Goal: Task Accomplishment & Management: Manage account settings

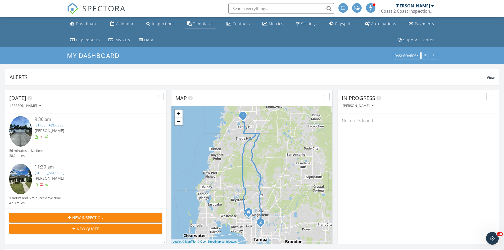
click at [193, 25] on div "Templates" at bounding box center [203, 23] width 21 height 5
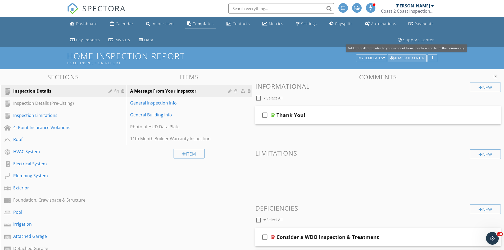
click at [401, 56] on div "Template Center" at bounding box center [407, 58] width 34 height 4
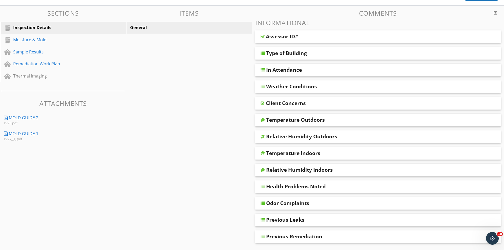
scroll to position [39, 0]
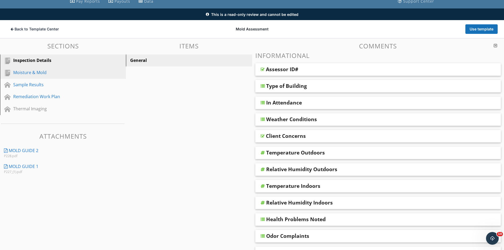
click at [25, 71] on div "Moisture & Mold" at bounding box center [57, 72] width 88 height 6
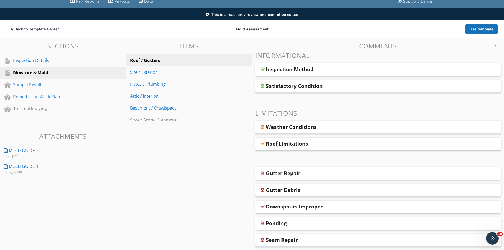
click at [339, 69] on div "Inspection Method" at bounding box center [354, 69] width 176 height 6
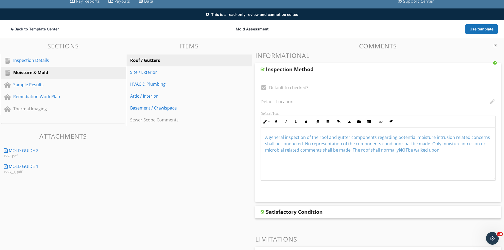
click at [339, 69] on div "Inspection Method" at bounding box center [354, 69] width 176 height 6
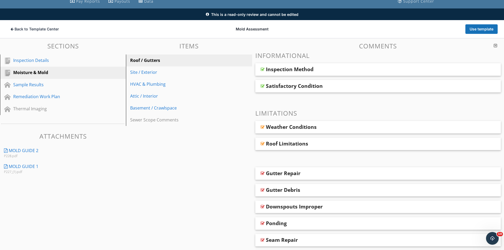
click at [341, 84] on div "Satisfactory Condition" at bounding box center [354, 86] width 176 height 6
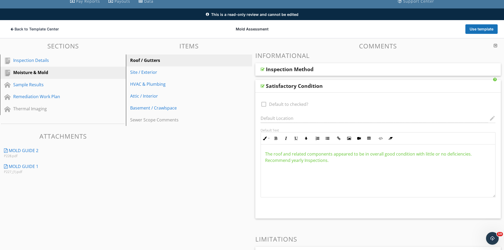
click at [341, 91] on div "Satisfactory Condition" at bounding box center [378, 86] width 246 height 13
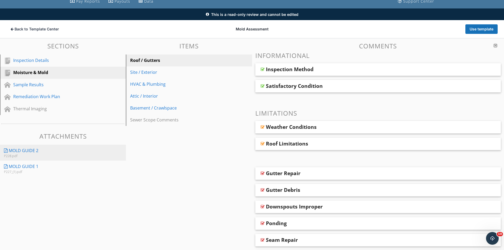
click at [51, 151] on div "Mold Guide 2" at bounding box center [54, 150] width 100 height 6
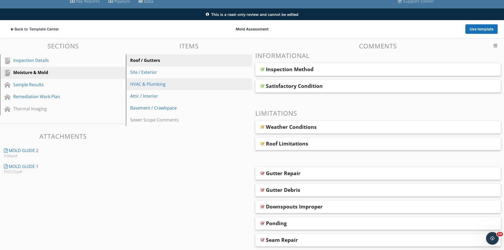
click at [154, 83] on div "HVAC & Plumbing" at bounding box center [179, 84] width 99 height 6
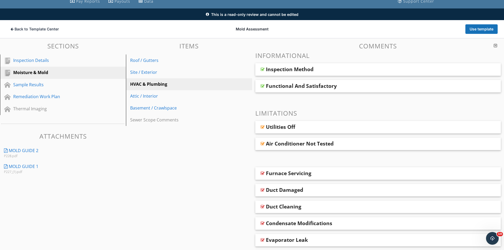
click at [340, 79] on span "Inspection Method Functional And Satisfactory" at bounding box center [378, 77] width 246 height 29
click at [342, 83] on div "Functional And Satisfactory" at bounding box center [354, 86] width 176 height 6
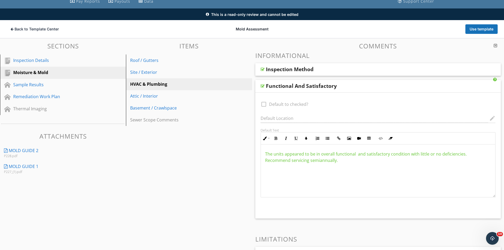
click at [344, 84] on div "Functional And Satisfactory" at bounding box center [354, 86] width 176 height 6
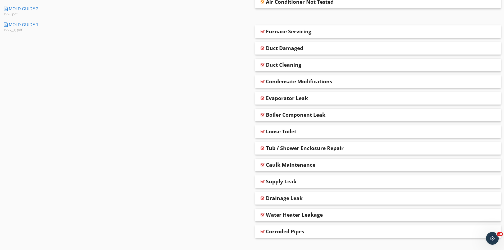
scroll to position [191, 0]
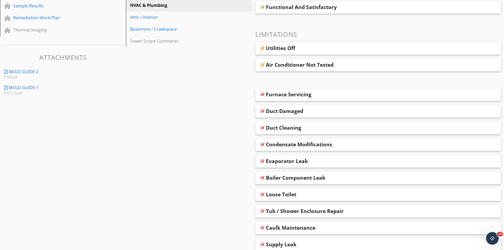
drag, startPoint x: 195, startPoint y: 221, endPoint x: 208, endPoint y: 126, distance: 95.6
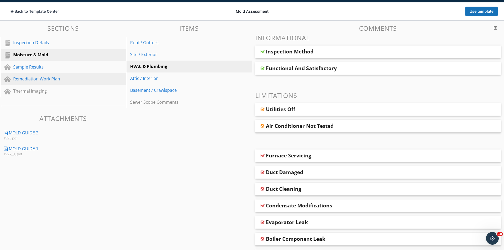
click at [53, 77] on div "Remediation Work Plan" at bounding box center [57, 79] width 88 height 6
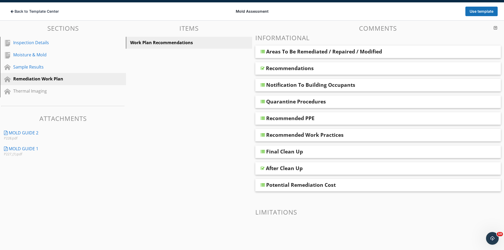
click at [327, 47] on div "Areas To Be Remediated / Repaired / Modified" at bounding box center [378, 52] width 246 height 13
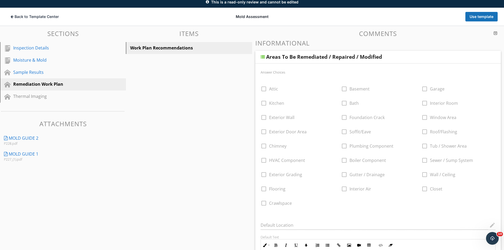
scroll to position [30, 0]
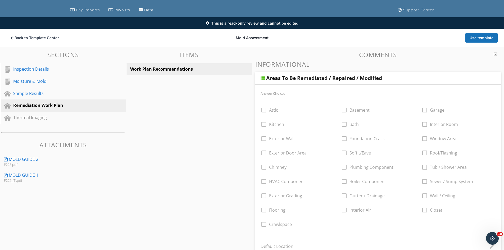
click at [434, 78] on div "Areas To Be Remediated / Repaired / Modified" at bounding box center [354, 78] width 176 height 6
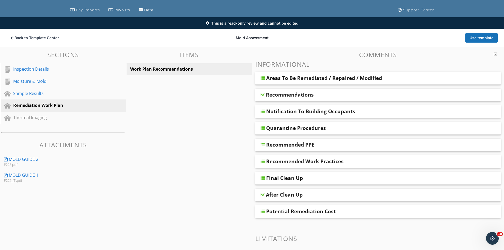
click at [358, 95] on div "Recommendations" at bounding box center [354, 95] width 176 height 6
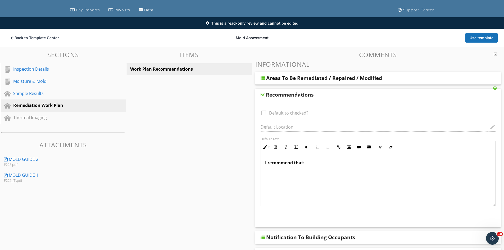
scroll to position [0, 0]
click at [354, 97] on div "Recommendations" at bounding box center [354, 95] width 176 height 6
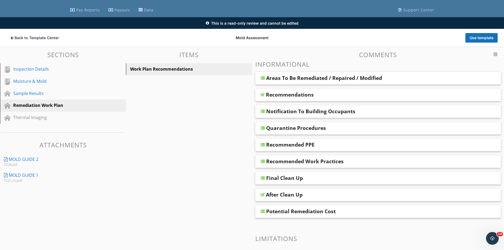
click at [385, 111] on div "Notification To Building Occupants" at bounding box center [354, 111] width 176 height 6
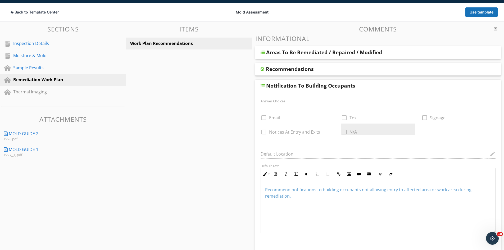
scroll to position [56, 0]
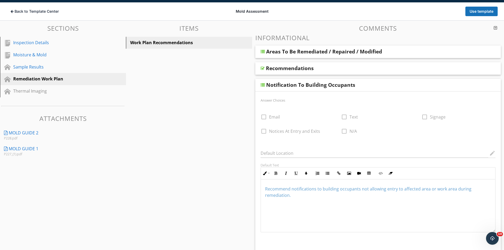
click at [392, 83] on div "Notification To Building Occupants" at bounding box center [354, 85] width 176 height 6
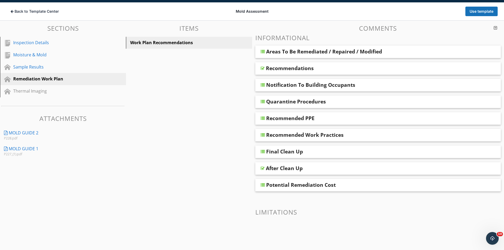
click at [377, 101] on div "Quarantine Procedures" at bounding box center [354, 101] width 176 height 6
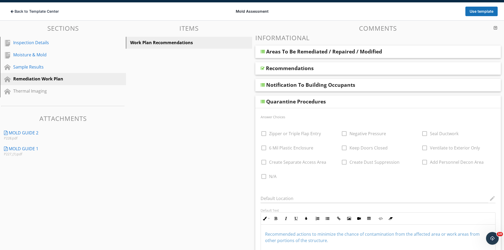
click at [378, 100] on div "Quarantine Procedures" at bounding box center [354, 101] width 176 height 6
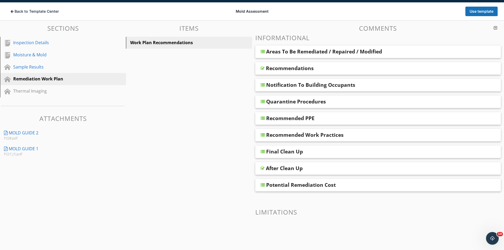
click at [371, 118] on div "Recommended PPE" at bounding box center [354, 118] width 176 height 6
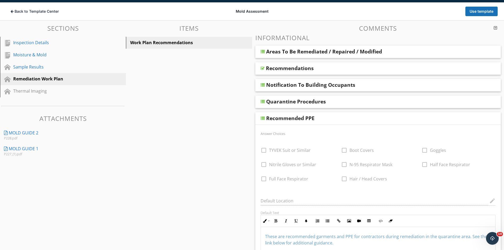
click at [371, 118] on div "Recommended PPE" at bounding box center [354, 118] width 176 height 6
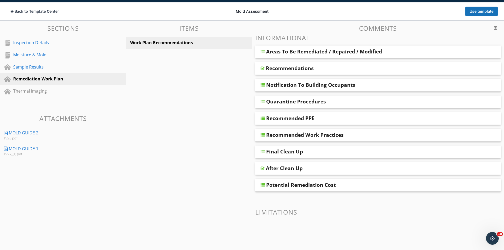
click at [374, 129] on div "Recommended Work Practices" at bounding box center [378, 135] width 246 height 13
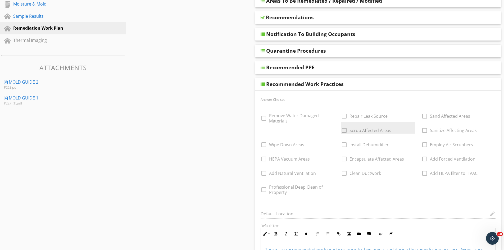
scroll to position [109, 0]
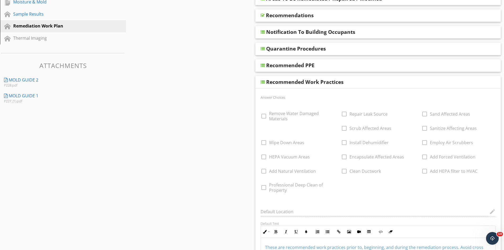
click at [382, 84] on div "Recommended Work Practices" at bounding box center [354, 82] width 176 height 6
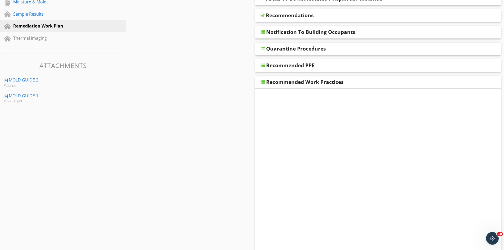
scroll to position [75, 0]
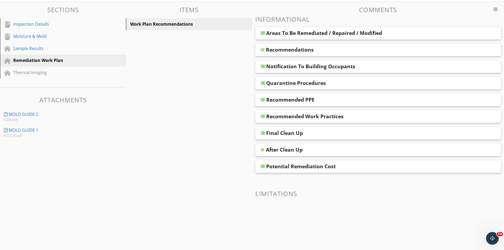
click at [355, 133] on div "Final Clean Up" at bounding box center [354, 133] width 176 height 6
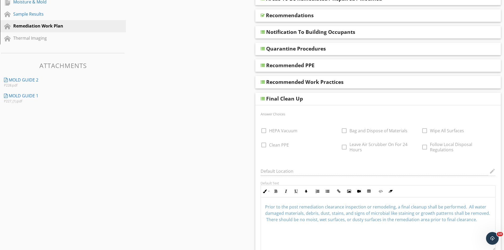
click at [347, 100] on div "Final Clean Up" at bounding box center [354, 99] width 176 height 6
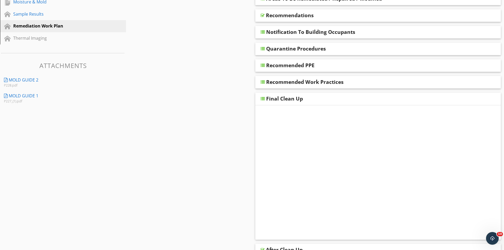
scroll to position [75, 0]
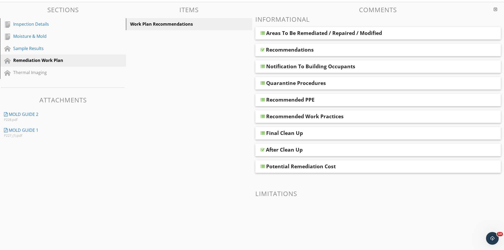
click at [328, 152] on div "After Clean Up" at bounding box center [354, 150] width 176 height 6
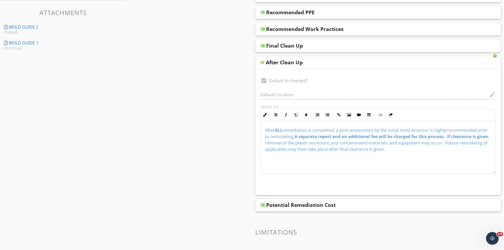
scroll to position [0, 0]
click at [326, 63] on div "After Clean Up" at bounding box center [354, 62] width 176 height 6
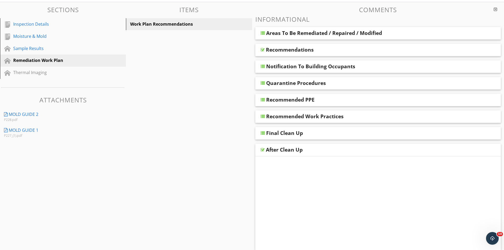
click at [326, 63] on div "Notification To Building Occupants" at bounding box center [310, 66] width 89 height 6
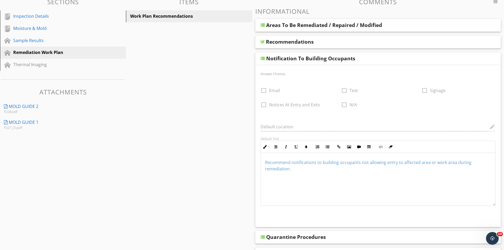
click at [327, 57] on div "Notification To Building Occupants" at bounding box center [310, 58] width 89 height 6
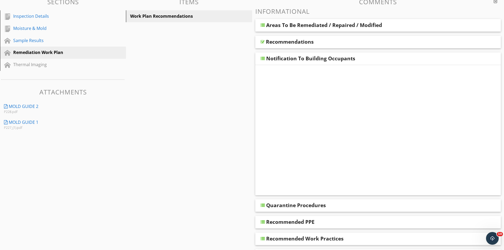
scroll to position [75, 0]
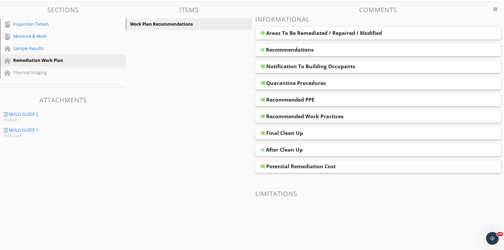
click at [348, 164] on div "Potential Remediation Cost" at bounding box center [354, 166] width 176 height 6
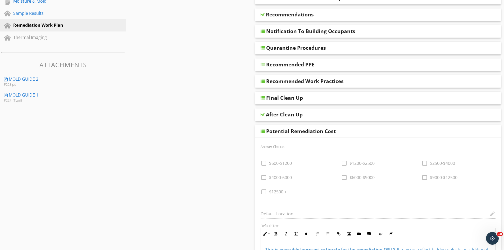
scroll to position [109, 0]
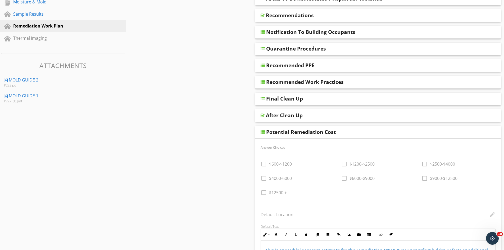
click at [363, 133] on div "Potential Remediation Cost" at bounding box center [354, 132] width 176 height 6
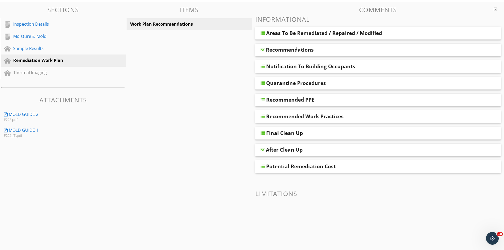
scroll to position [75, 0]
click at [309, 151] on div "After Clean Up" at bounding box center [354, 150] width 176 height 6
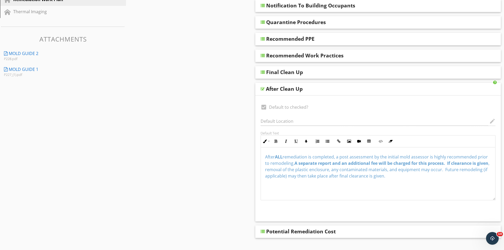
scroll to position [0, 0]
click at [333, 95] on div "After Clean Up" at bounding box center [378, 89] width 246 height 13
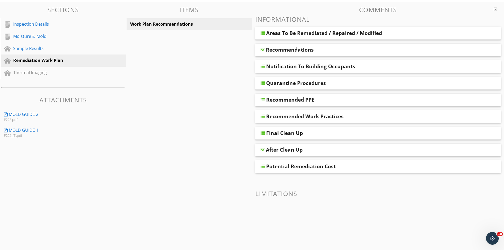
click at [334, 88] on div "Quarantine Procedures" at bounding box center [378, 83] width 246 height 13
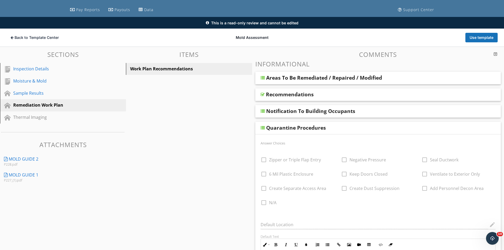
scroll to position [30, 0]
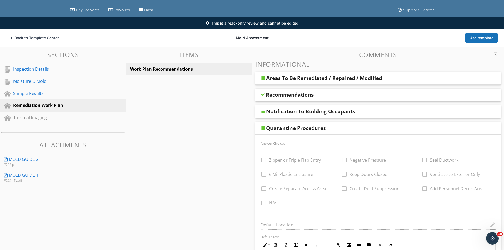
click at [336, 129] on div "Quarantine Procedures" at bounding box center [354, 128] width 176 height 6
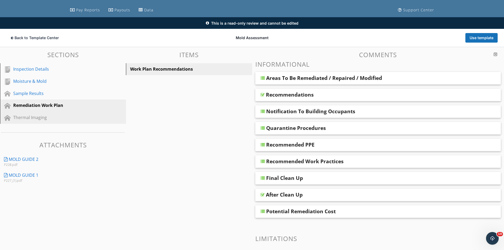
click at [30, 116] on div "Thermal Imaging" at bounding box center [57, 117] width 88 height 6
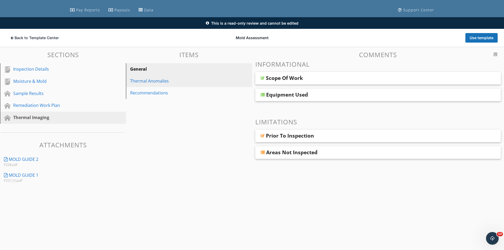
click at [183, 80] on div "Thermal Anomalies" at bounding box center [179, 81] width 99 height 6
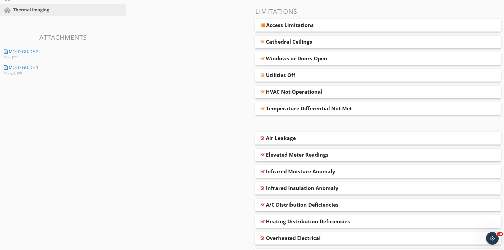
scroll to position [56, 0]
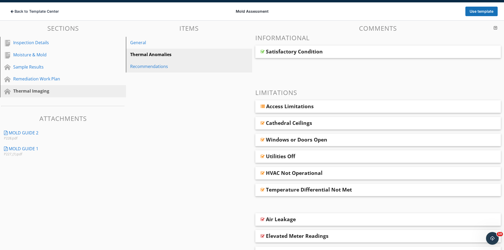
click at [154, 67] on div "Recommendations" at bounding box center [179, 66] width 99 height 6
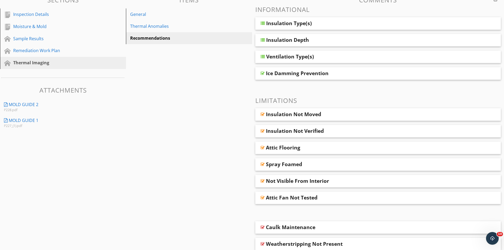
scroll to position [0, 0]
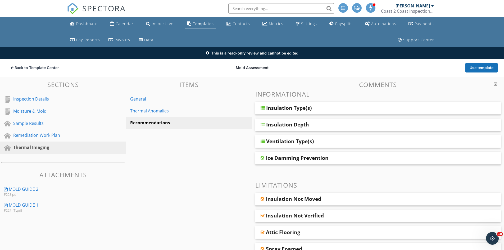
drag, startPoint x: 367, startPoint y: 166, endPoint x: 364, endPoint y: 131, distance: 35.6
click at [478, 67] on button "Use template" at bounding box center [482, 68] width 32 height 10
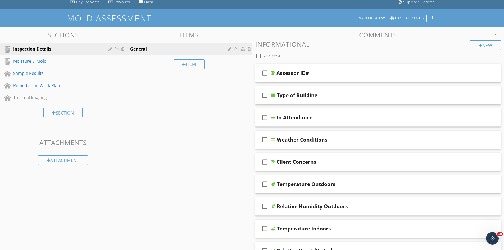
scroll to position [26, 0]
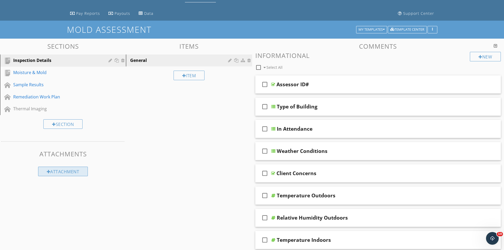
click at [67, 170] on div "Attachment" at bounding box center [63, 172] width 50 height 10
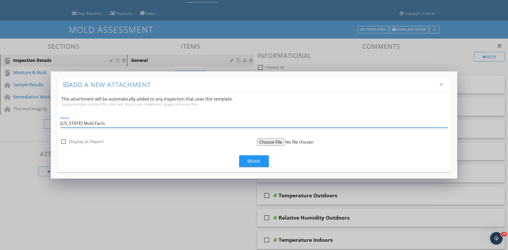
type input "Florida Mold Facts"
click at [276, 141] on input "file" at bounding box center [297, 141] width 81 height 7
type input "C:\fakepath\_indoor-mold-and-health.pdf"
click at [74, 123] on input "Florida Mold Facts" at bounding box center [254, 123] width 388 height 9
type input "Florida - Mold Facts"
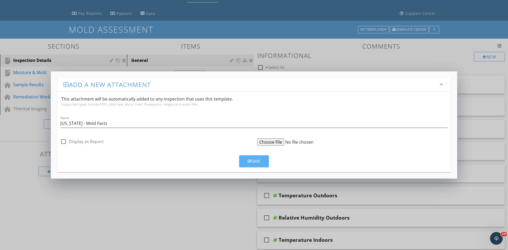
click at [258, 163] on div "Save" at bounding box center [254, 161] width 13 height 6
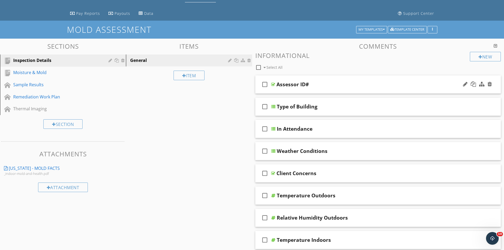
click at [333, 79] on div "check_box_outline_blank Assessor ID#" at bounding box center [378, 84] width 246 height 18
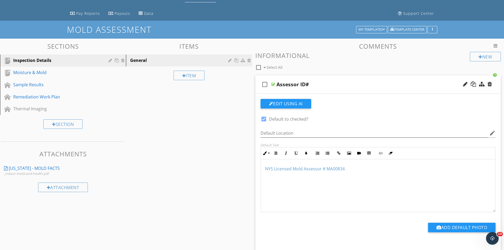
click at [273, 171] on span "NYS Licensed Mold Assessor # MA00834" at bounding box center [305, 169] width 80 height 6
drag, startPoint x: 348, startPoint y: 167, endPoint x: 322, endPoint y: 166, distance: 26.5
click at [322, 166] on p "FL Licensed Mold Assessor # MA00834" at bounding box center [378, 169] width 226 height 6
click at [342, 78] on div "check_box_outline_blank Assessor ID#" at bounding box center [378, 84] width 246 height 18
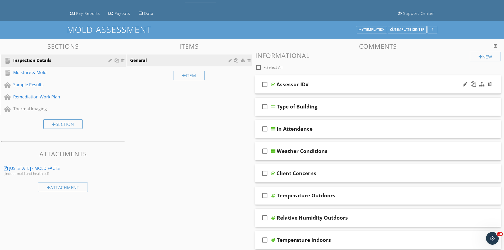
click at [350, 88] on div "check_box_outline_blank Assessor ID#" at bounding box center [378, 84] width 246 height 18
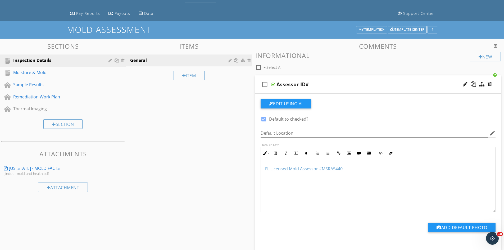
click at [353, 86] on div "Assessor ID#" at bounding box center [365, 84] width 176 height 6
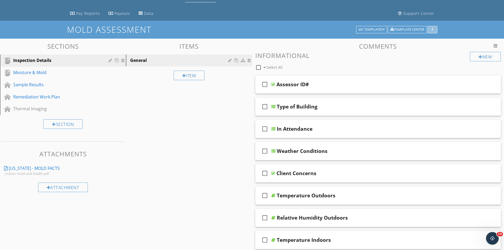
click at [435, 30] on div "button" at bounding box center [432, 30] width 5 height 4
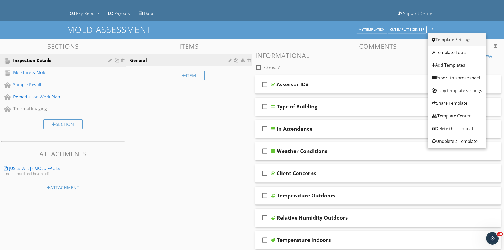
click at [457, 41] on div "Template Settings" at bounding box center [457, 40] width 50 height 6
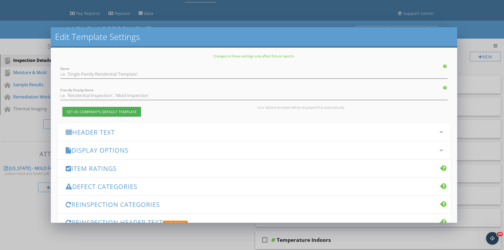
type input "Mold Assessment"
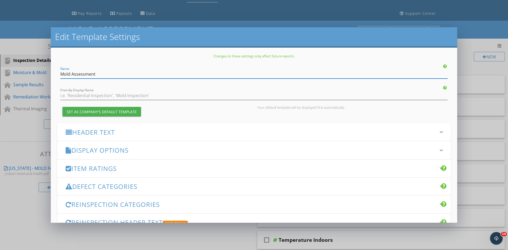
click at [239, 127] on div "Header Text keyboard_arrow_down" at bounding box center [254, 132] width 394 height 18
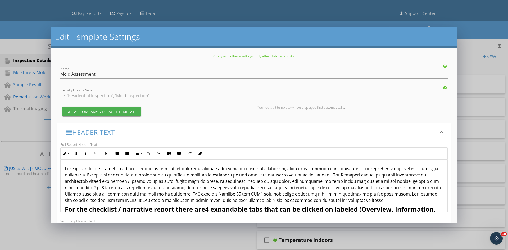
scroll to position [0, 0]
click at [367, 202] on p at bounding box center [254, 185] width 379 height 38
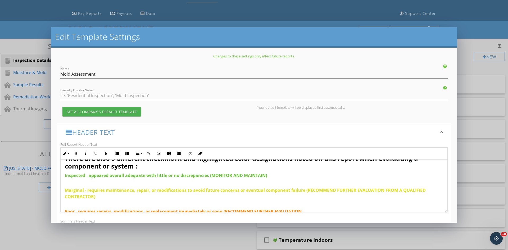
scroll to position [67, 0]
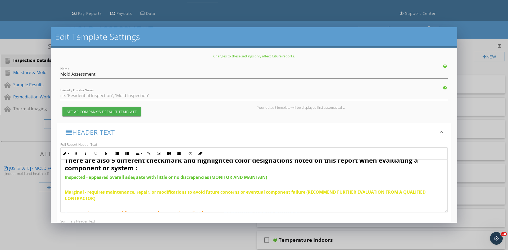
click at [102, 197] on p "Marginal - requires maintenance, repair, or modifications to avoid future conce…" at bounding box center [254, 192] width 379 height 19
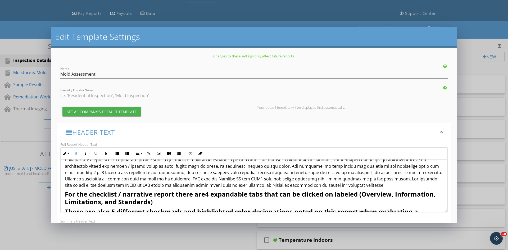
scroll to position [0, 0]
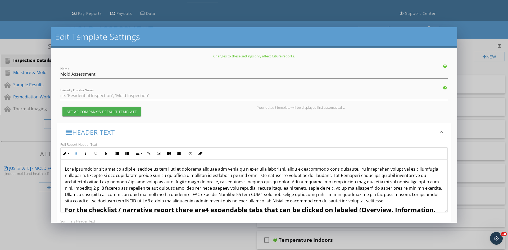
drag, startPoint x: 101, startPoint y: 171, endPoint x: 65, endPoint y: 169, distance: 35.8
click at [65, 169] on div "For the checklist / narrative report there are 4 expandable tabs that can be cl…" at bounding box center [254, 246] width 387 height 173
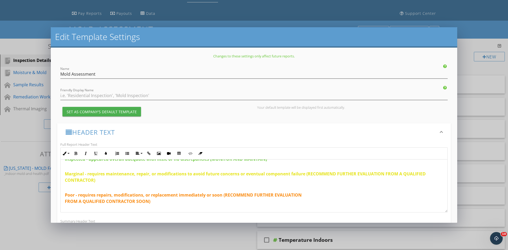
scroll to position [106, 0]
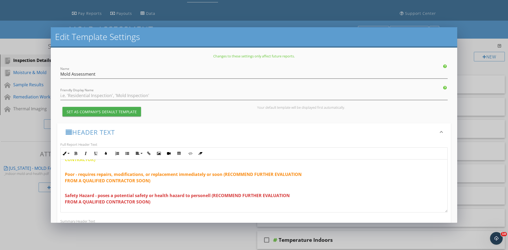
click at [122, 171] on p "Poor - requires repairs, modifications, or replacement immediately or soon (REC…" at bounding box center [254, 174] width 379 height 19
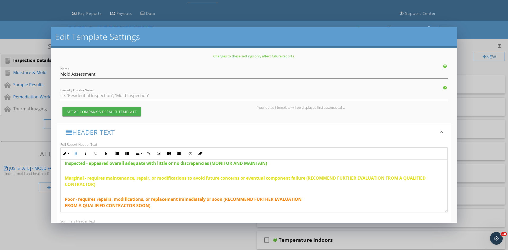
scroll to position [79, 0]
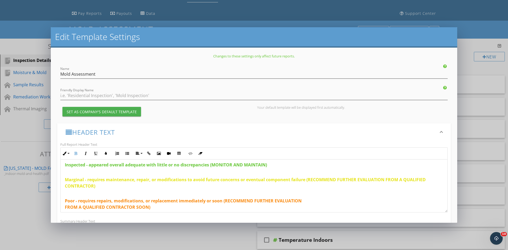
drag, startPoint x: 103, startPoint y: 185, endPoint x: 64, endPoint y: 182, distance: 38.8
click at [64, 182] on div "For the checklist / narrative report there are 4 expandable tabs that can be cl…" at bounding box center [254, 166] width 387 height 173
click at [93, 155] on button "Underline" at bounding box center [96, 154] width 10 height 10
click at [117, 199] on span "Poor - requires repairs, modifications, or replacement immediately or soon (REC…" at bounding box center [183, 204] width 237 height 12
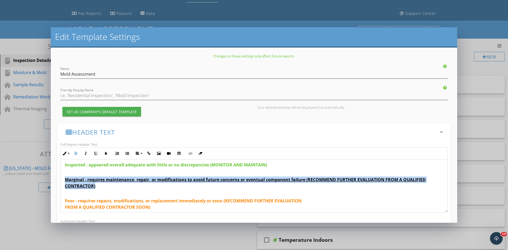
drag, startPoint x: 99, startPoint y: 191, endPoint x: 63, endPoint y: 179, distance: 38.1
click at [63, 179] on div "For the checklist / narrative report there are 4 expandable tabs that can be cl…" at bounding box center [254, 166] width 387 height 173
click at [98, 152] on button "Underline" at bounding box center [96, 154] width 10 height 10
click at [116, 189] on p "Marginal - requires maintenance, repair, or modifications to avoid future conce…" at bounding box center [254, 179] width 379 height 19
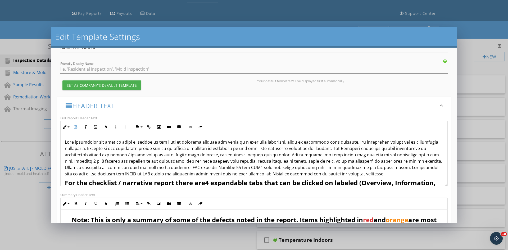
scroll to position [0, 0]
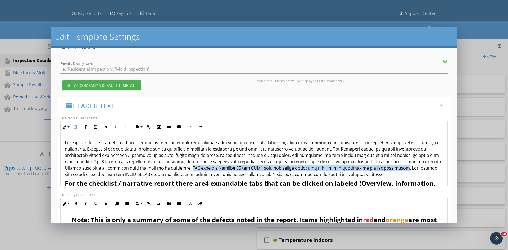
drag, startPoint x: 384, startPoint y: 167, endPoint x: 182, endPoint y: 167, distance: 202.3
click at [182, 167] on span at bounding box center [254, 159] width 378 height 38
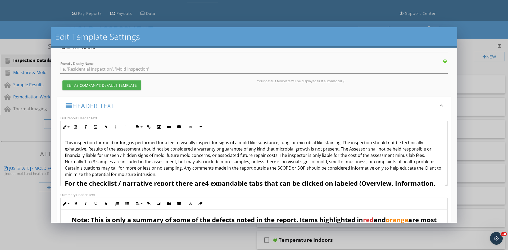
click at [257, 175] on p "This inspection for mold or fungi is performed for a fee to visually inspect fo…" at bounding box center [254, 159] width 379 height 38
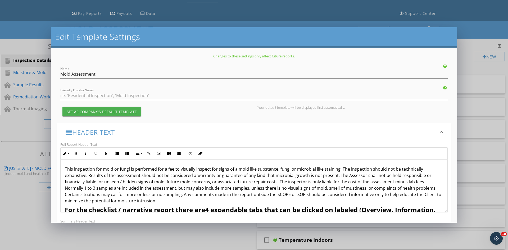
click at [87, 163] on div "This inspection for mold or fungi is performed for a fee to visually inspect fo…" at bounding box center [254, 246] width 387 height 173
click at [64, 166] on div "This inspection for mold or fungi is performed for a fee to visually inspect fo…" at bounding box center [254, 246] width 387 height 173
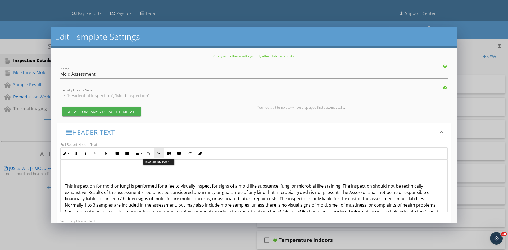
click at [157, 152] on icon "button" at bounding box center [159, 154] width 4 height 4
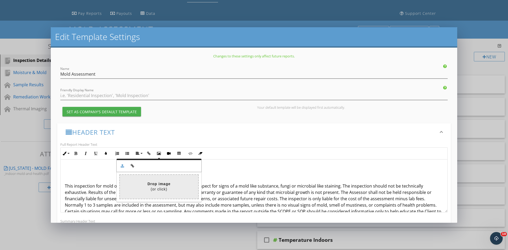
click at [152, 186] on input "file" at bounding box center [2, 187] width 392 height 24
type input "C:\fakepath\c2c logo 4.jpeg"
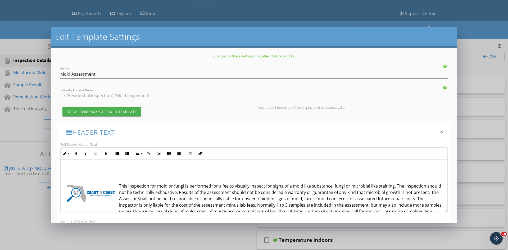
click at [119, 186] on p "This inspection for mold or fungi is performed for a fee to visually inspect fo…" at bounding box center [254, 205] width 379 height 44
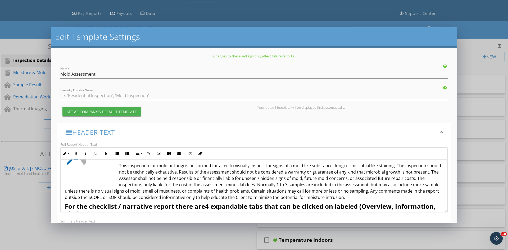
scroll to position [37, 0]
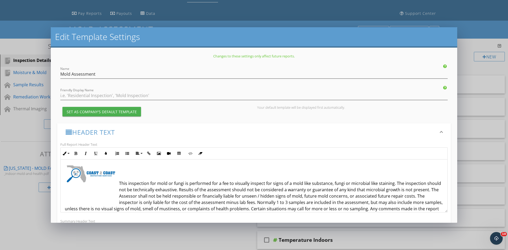
click at [117, 187] on img at bounding box center [91, 174] width 53 height 52
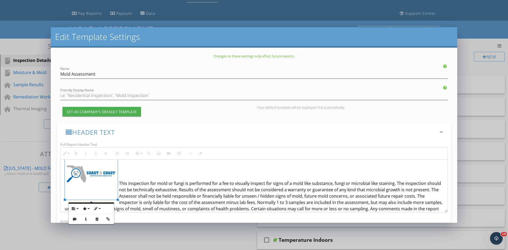
click at [119, 183] on p "This inspection for mold or fungi is performed for a fee to visually inspect fo…" at bounding box center [254, 199] width 379 height 38
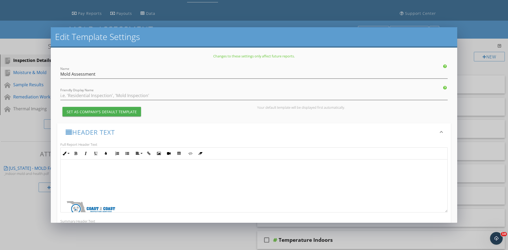
scroll to position [0, 0]
click at [140, 152] on button "Align" at bounding box center [139, 154] width 10 height 10
click at [148, 169] on link "Align Center" at bounding box center [142, 170] width 17 height 8
click at [105, 203] on img at bounding box center [91, 202] width 53 height 52
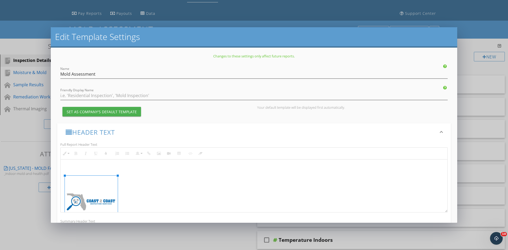
click at [93, 190] on img at bounding box center [91, 202] width 53 height 52
click at [67, 194] on img at bounding box center [91, 202] width 53 height 52
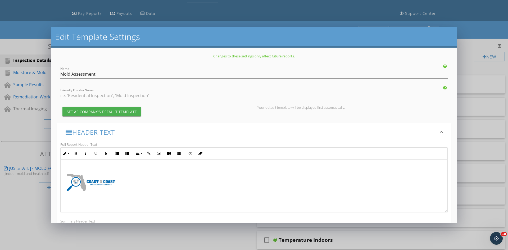
scroll to position [26, 0]
click at [120, 186] on p at bounding box center [254, 185] width 379 height 6
click at [68, 166] on p at bounding box center [254, 168] width 379 height 6
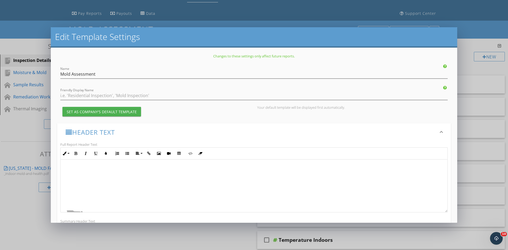
click at [71, 179] on p at bounding box center [254, 177] width 379 height 6
click at [69, 172] on p at bounding box center [254, 169] width 379 height 6
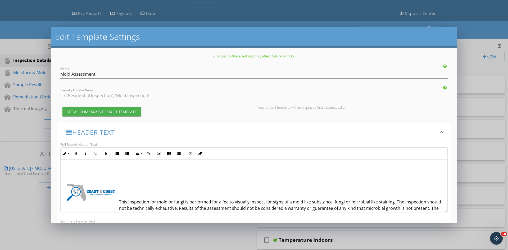
click at [83, 190] on img at bounding box center [91, 192] width 53 height 52
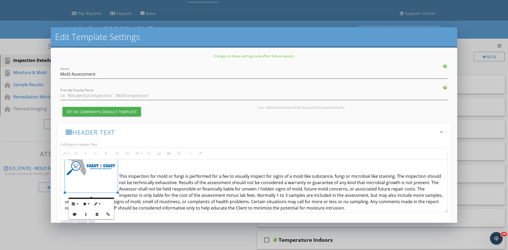
scroll to position [53, 0]
click at [120, 174] on span "This inspection for mold or fungi is performed for a fee to visually inspect fo…" at bounding box center [254, 192] width 378 height 38
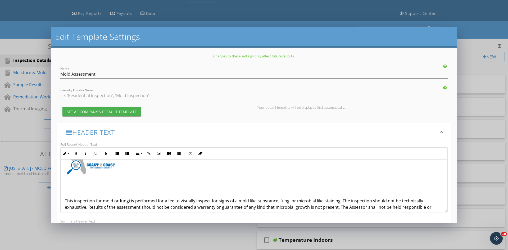
click at [101, 165] on img at bounding box center [91, 166] width 53 height 52
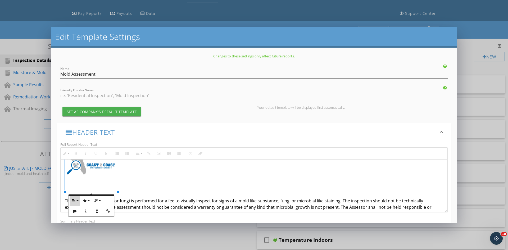
click at [77, 202] on button "Align" at bounding box center [75, 201] width 10 height 10
click at [78, 215] on link "None" at bounding box center [78, 218] width 17 height 8
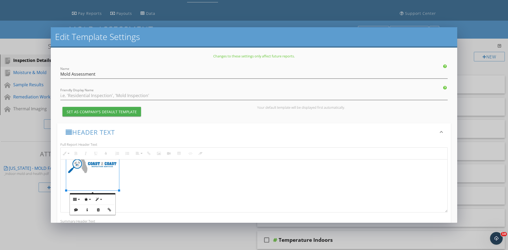
click at [154, 181] on p at bounding box center [254, 164] width 379 height 52
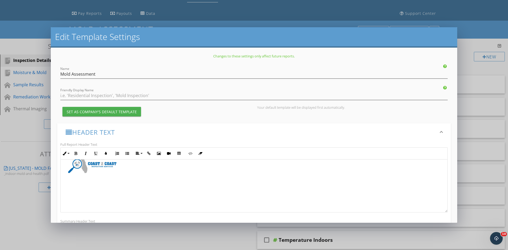
click at [102, 176] on img at bounding box center [92, 164] width 53 height 52
drag, startPoint x: 131, startPoint y: 181, endPoint x: 129, endPoint y: 176, distance: 5.4
click at [131, 181] on div "This inspection for mold or fungi is performed for a fee to visually inspect fo…" at bounding box center [254, 235] width 387 height 303
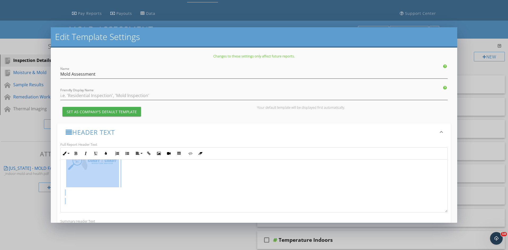
scroll to position [53, 0]
click at [141, 173] on p at bounding box center [254, 164] width 379 height 52
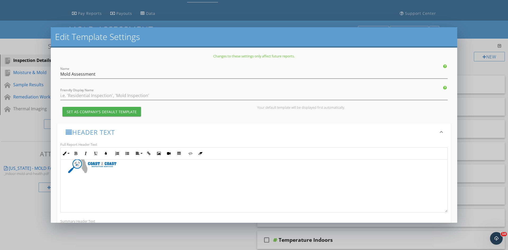
click at [125, 182] on p at bounding box center [254, 164] width 379 height 52
click at [68, 181] on img at bounding box center [92, 164] width 53 height 52
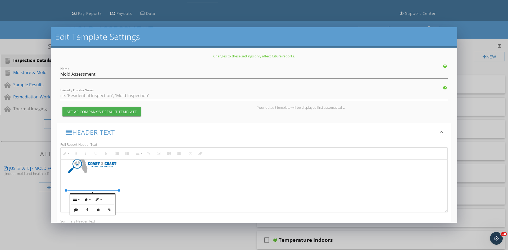
drag, startPoint x: 63, startPoint y: 197, endPoint x: 66, endPoint y: 195, distance: 3.6
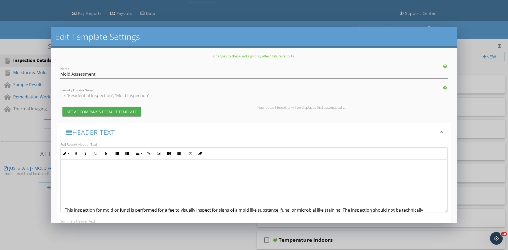
scroll to position [10, 0]
drag, startPoint x: 163, startPoint y: 190, endPoint x: 164, endPoint y: 194, distance: 4.6
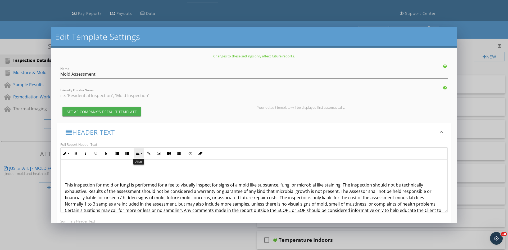
click at [140, 153] on button "Align" at bounding box center [139, 154] width 10 height 10
click at [147, 169] on link "Align Center" at bounding box center [142, 170] width 17 height 8
click at [161, 155] on button "Insert Image" at bounding box center [159, 154] width 10 height 10
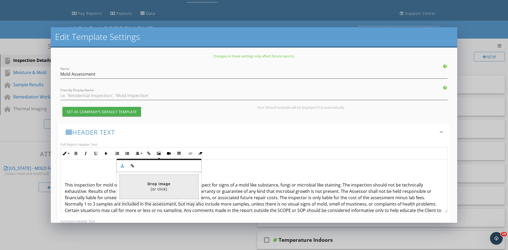
click at [169, 182] on input "file" at bounding box center [2, 187] width 392 height 24
type input "C:\fakepath\c2c logo 1.png"
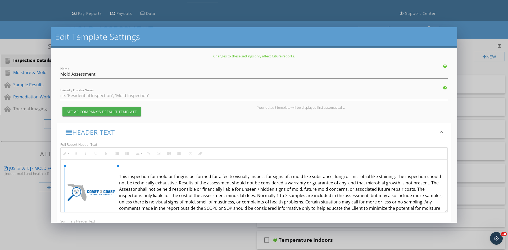
drag, startPoint x: 95, startPoint y: 184, endPoint x: 93, endPoint y: 189, distance: 5.5
click at [93, 189] on img at bounding box center [91, 192] width 53 height 53
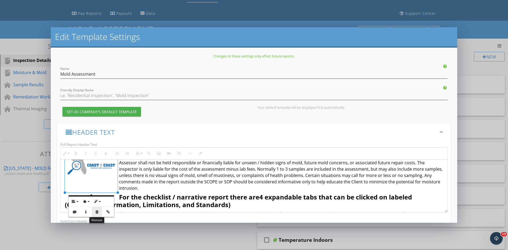
click at [97, 209] on button "Remove" at bounding box center [97, 212] width 10 height 10
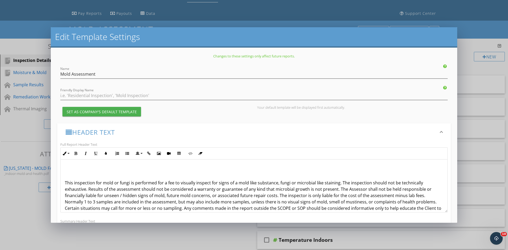
scroll to position [0, 0]
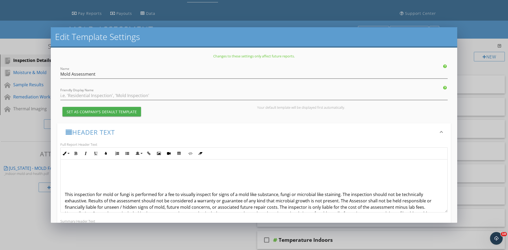
click at [233, 172] on p at bounding box center [254, 169] width 379 height 6
drag, startPoint x: 246, startPoint y: 171, endPoint x: 252, endPoint y: 167, distance: 7.5
click at [247, 169] on p at bounding box center [254, 169] width 379 height 6
click at [139, 156] on button "Align" at bounding box center [139, 154] width 10 height 10
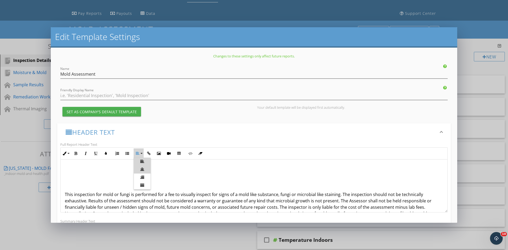
click at [143, 167] on link "Align Center" at bounding box center [142, 170] width 17 height 8
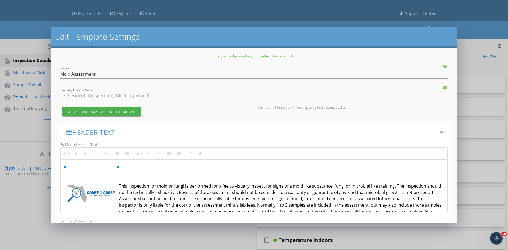
click at [95, 185] on img at bounding box center [91, 193] width 53 height 53
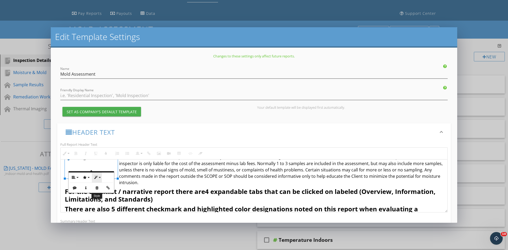
scroll to position [53, 0]
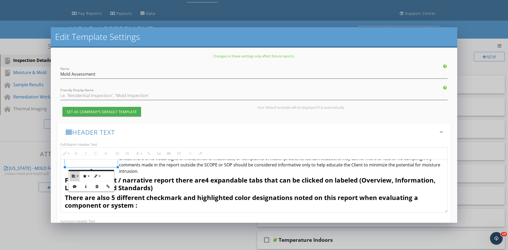
click at [78, 176] on button "Align" at bounding box center [75, 176] width 10 height 10
click at [82, 199] on link "Align Right" at bounding box center [78, 201] width 17 height 8
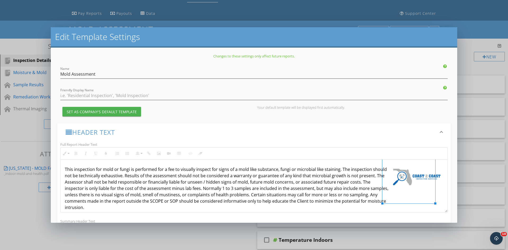
scroll to position [26, 0]
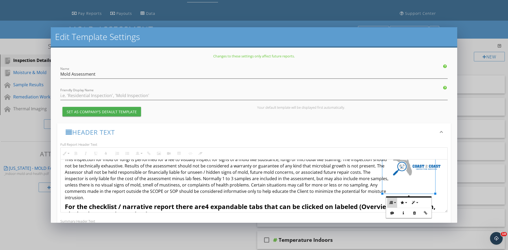
click at [393, 202] on icon "button" at bounding box center [391, 203] width 4 height 4
click at [393, 218] on link "None" at bounding box center [395, 220] width 17 height 8
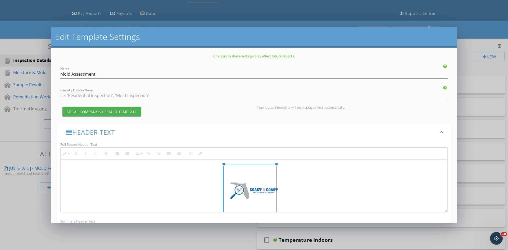
scroll to position [0, 0]
click at [293, 194] on p at bounding box center [254, 192] width 379 height 53
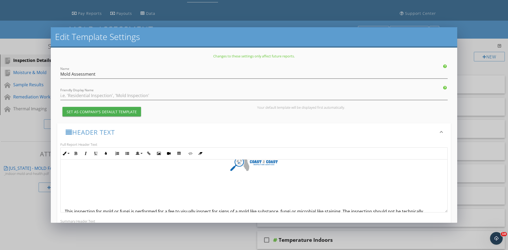
scroll to position [26, 0]
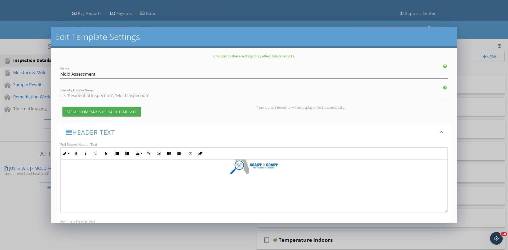
click at [269, 180] on img at bounding box center [254, 166] width 53 height 53
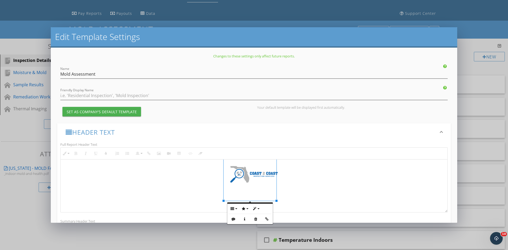
scroll to position [0, 0]
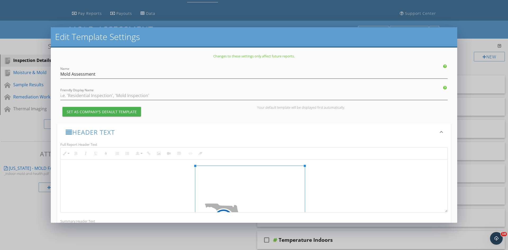
drag, startPoint x: 276, startPoint y: 166, endPoint x: 331, endPoint y: 177, distance: 55.5
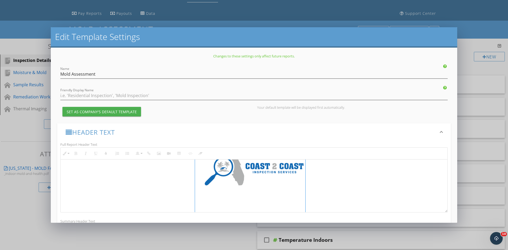
drag, startPoint x: 364, startPoint y: 187, endPoint x: 362, endPoint y: 190, distance: 3.2
click at [363, 187] on p at bounding box center [254, 168] width 379 height 110
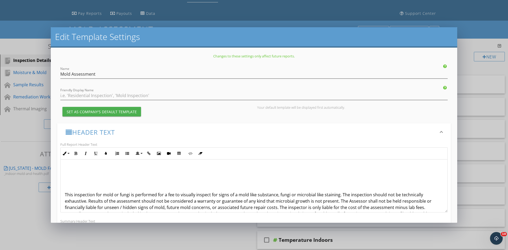
scroll to position [106, 0]
click at [65, 191] on span "This inspection for mold or fungi is performed for a fee to visually inspect fo…" at bounding box center [253, 209] width 377 height 38
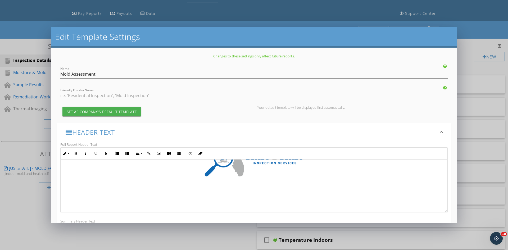
scroll to position [79, 0]
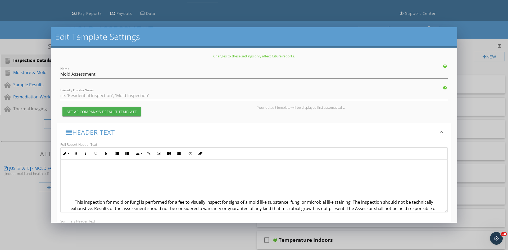
click at [73, 203] on p "This inspection for mold or fungi is performed for a fee to visually inspect fo…" at bounding box center [254, 218] width 379 height 38
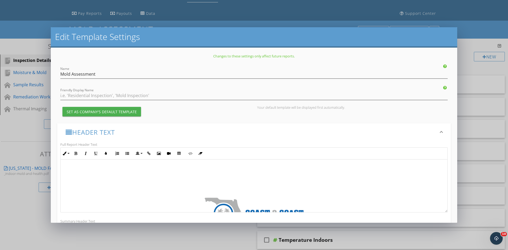
scroll to position [0, 0]
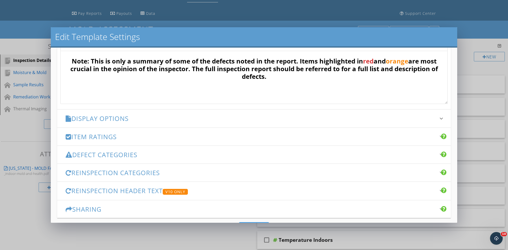
click at [200, 134] on h3 "Item Ratings" at bounding box center [251, 136] width 371 height 7
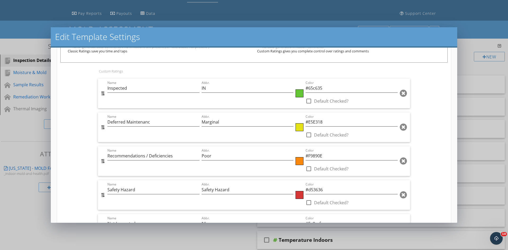
scroll to position [238, 0]
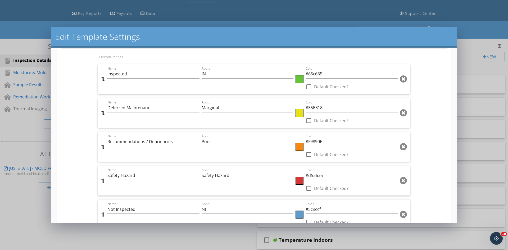
click at [298, 114] on div at bounding box center [300, 113] width 8 height 8
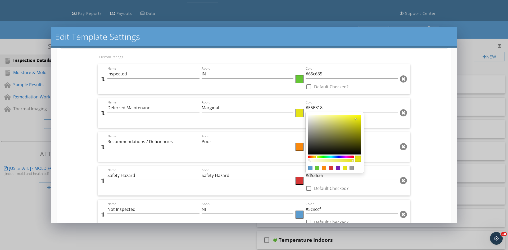
click at [296, 114] on div at bounding box center [254, 125] width 508 height 250
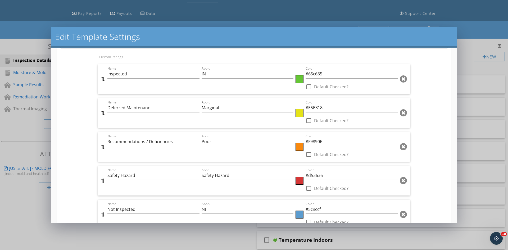
click at [296, 114] on div at bounding box center [300, 113] width 8 height 8
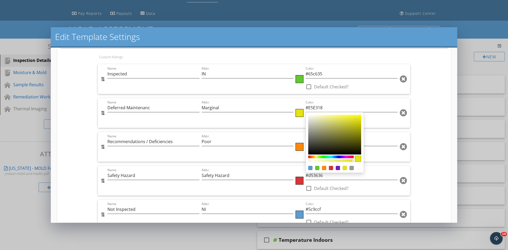
click at [337, 168] on div "Color:#731eb5" at bounding box center [338, 168] width 4 height 4
type input "#731EB5"
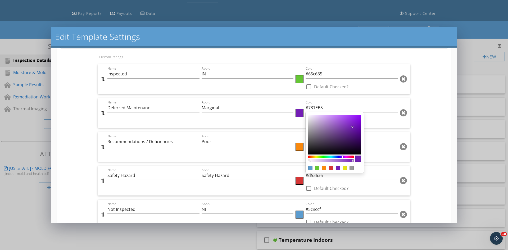
click at [432, 136] on div at bounding box center [254, 125] width 508 height 250
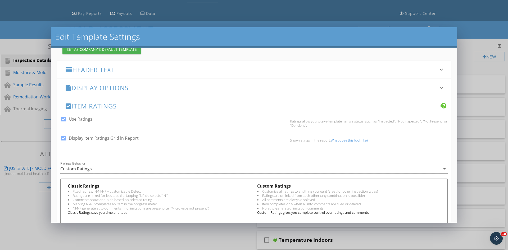
scroll to position [0, 0]
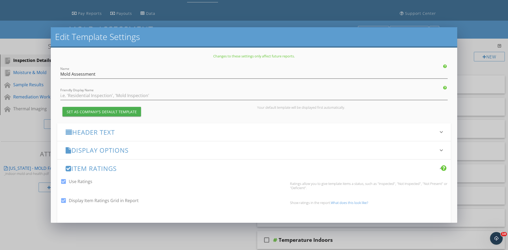
click at [230, 133] on h3 "Header Text" at bounding box center [251, 132] width 371 height 7
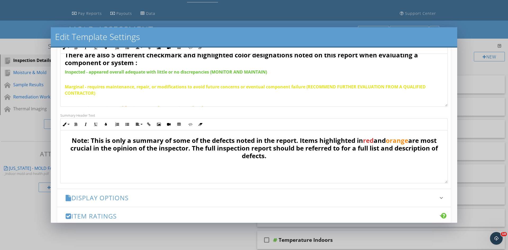
scroll to position [185, 0]
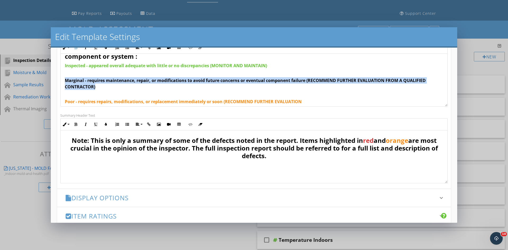
drag, startPoint x: 121, startPoint y: 92, endPoint x: 61, endPoint y: 81, distance: 60.7
click at [61, 81] on div "This inspection for mold or fungi is performed for a fee to visually inspect fo…" at bounding box center [254, 10] width 387 height 285
drag, startPoint x: 92, startPoint y: 81, endPoint x: 78, endPoint y: 85, distance: 14.3
click at [78, 85] on span "Marginal - requires maintenance, repair, or modifications to avoid future conce…" at bounding box center [245, 84] width 361 height 12
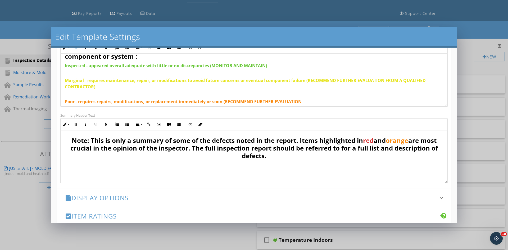
drag, startPoint x: 109, startPoint y: 88, endPoint x: 105, endPoint y: 77, distance: 11.1
click at [66, 82] on p "Marginal - requires maintenance, repair, or modifications to avoid future conce…" at bounding box center [254, 80] width 379 height 19
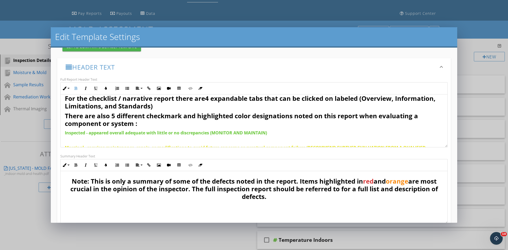
scroll to position [53, 0]
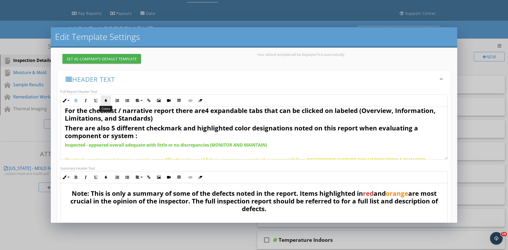
click at [106, 101] on icon "button" at bounding box center [106, 101] width 4 height 4
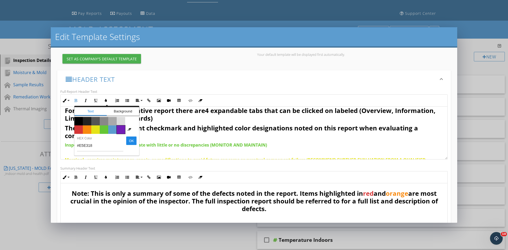
click at [121, 128] on span "Color #731eb5" at bounding box center [121, 129] width 8 height 8
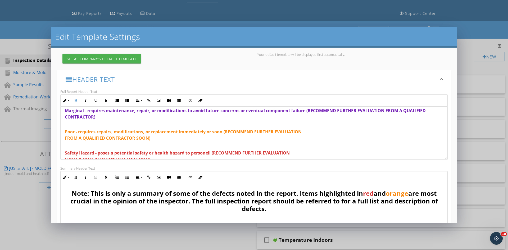
scroll to position [212, 0]
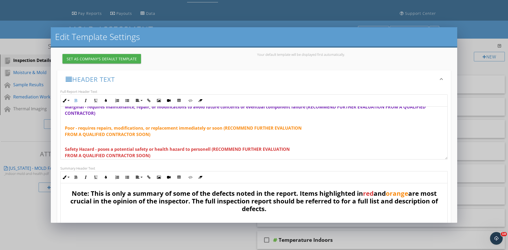
click at [181, 128] on span "Poor - requires repairs, modifications, or replacement immediately or soon (REC…" at bounding box center [183, 131] width 237 height 12
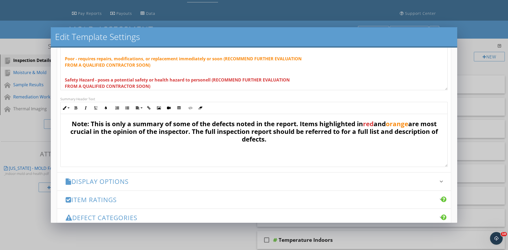
scroll to position [208, 0]
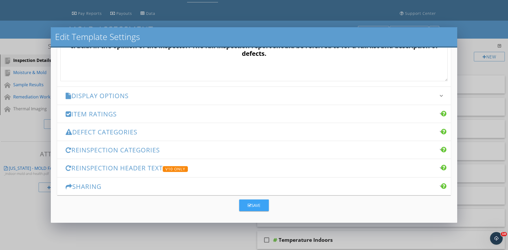
click at [248, 207] on icon "button" at bounding box center [250, 206] width 4 height 4
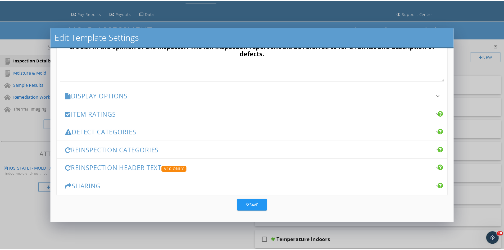
scroll to position [0, 0]
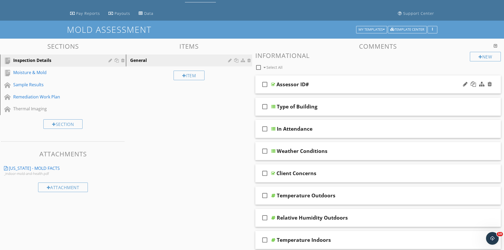
click at [305, 78] on div "check_box_outline_blank Assessor ID#" at bounding box center [378, 84] width 246 height 18
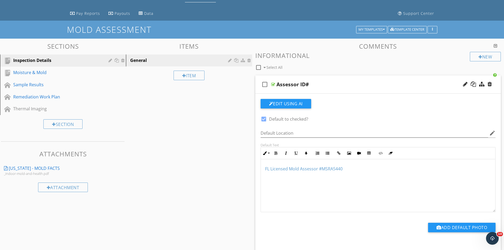
click at [335, 80] on div "check_box_outline_blank Assessor ID#" at bounding box center [378, 84] width 246 height 18
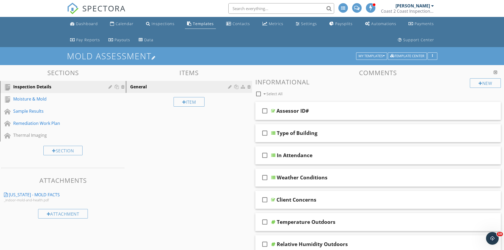
click at [156, 56] on div at bounding box center [154, 58] width 4 height 4
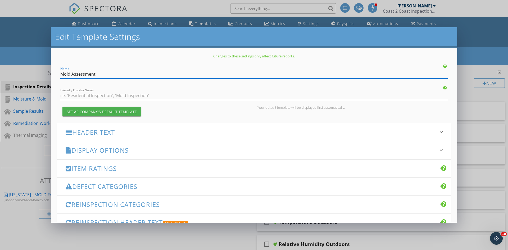
click at [134, 98] on input "Friendly Display Name" at bounding box center [254, 95] width 388 height 9
click at [254, 76] on input "Mold Assessment" at bounding box center [254, 74] width 388 height 9
type input "Mold Assessment - Pree"
click at [170, 97] on input "Friendly Display Name" at bounding box center [254, 95] width 388 height 9
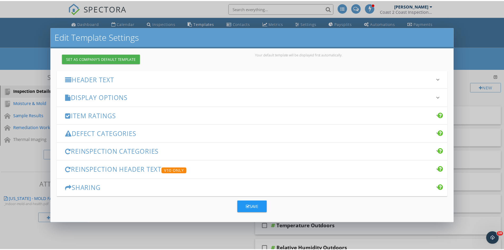
scroll to position [55, 0]
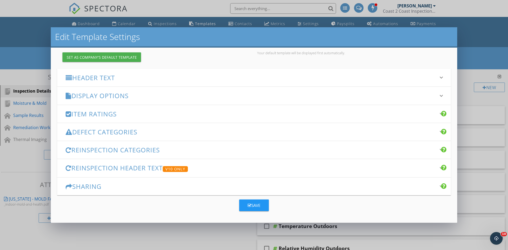
type input "Mold Assessment"
click at [259, 203] on button "Save" at bounding box center [254, 206] width 30 height 12
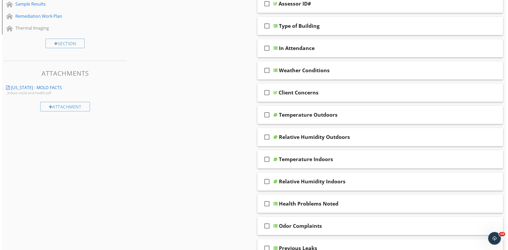
scroll to position [0, 0]
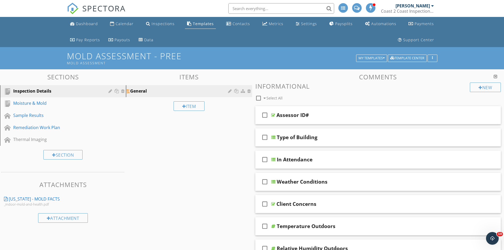
drag, startPoint x: 212, startPoint y: 181, endPoint x: 214, endPoint y: 87, distance: 93.2
click at [384, 58] on icon "button" at bounding box center [384, 58] width 2 height 4
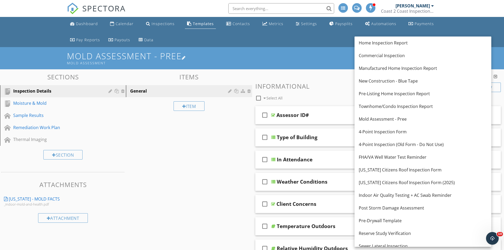
click at [182, 58] on h1 "Mold Assessment - Pree Mold Assessment" at bounding box center [252, 58] width 371 height 14
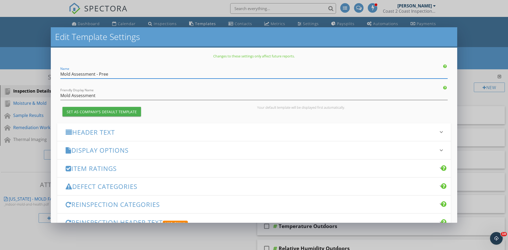
click at [146, 74] on input "Mold Assessment - Pree" at bounding box center [254, 74] width 388 height 9
type input "Mold Assessment - Pre"
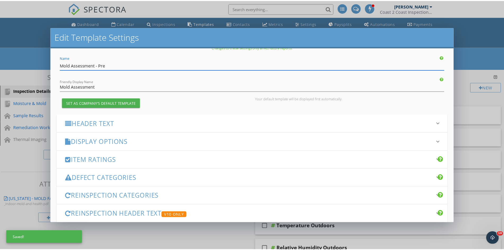
scroll to position [55, 0]
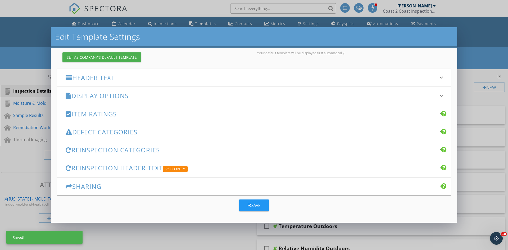
click at [249, 204] on div "Save" at bounding box center [254, 206] width 13 height 6
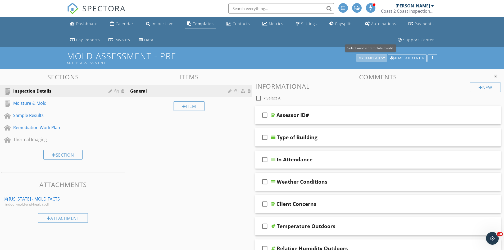
click at [381, 55] on button "My Templates" at bounding box center [371, 58] width 31 height 7
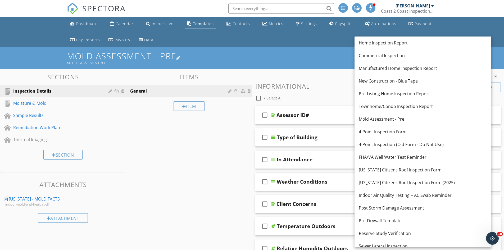
click at [336, 64] on div "Mold Assessment" at bounding box center [212, 63] width 291 height 4
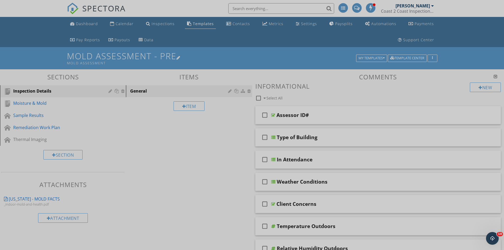
drag, startPoint x: 487, startPoint y: 20, endPoint x: 428, endPoint y: 53, distance: 68.3
click at [486, 20] on div at bounding box center [252, 125] width 504 height 250
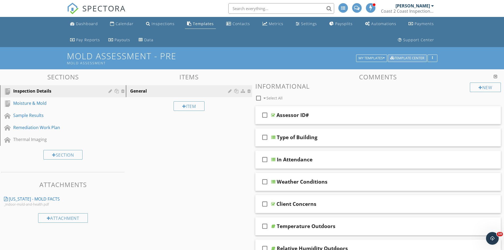
click at [417, 55] on button "Template Center" at bounding box center [407, 58] width 39 height 7
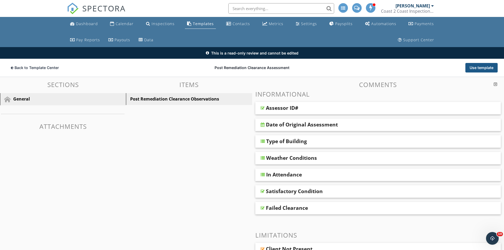
click at [484, 68] on button "Use template" at bounding box center [482, 68] width 32 height 10
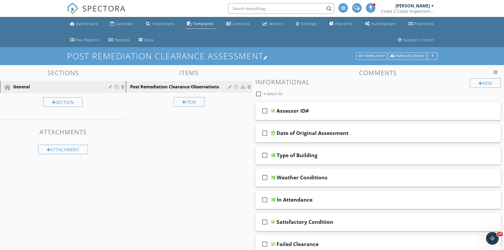
click at [267, 57] on div at bounding box center [266, 58] width 4 height 4
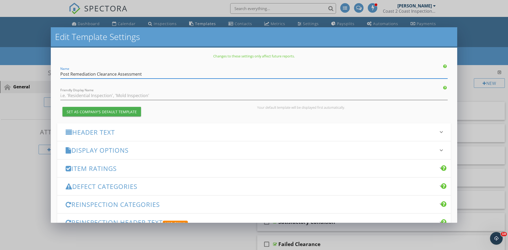
click at [147, 74] on input "Post Remediation Clearance Assessment" at bounding box center [254, 74] width 388 height 9
click at [140, 95] on input "Friendly Display Name" at bounding box center [254, 95] width 388 height 9
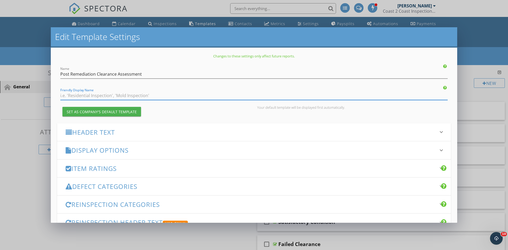
paste input "Post Remediation Clearance Assessment"
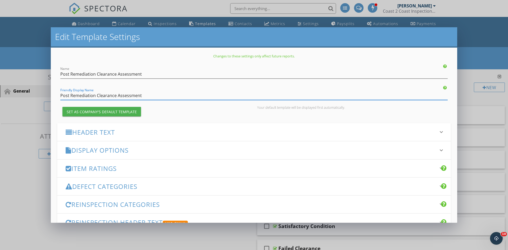
type input "Post Remediation Clearance Assessment"
click at [176, 132] on h3 "Header Text" at bounding box center [251, 132] width 371 height 7
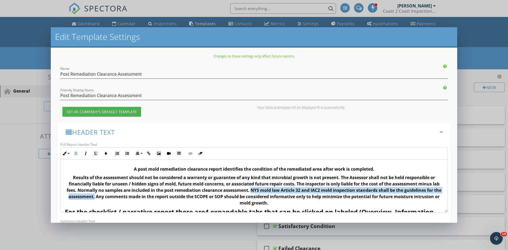
drag, startPoint x: 108, startPoint y: 198, endPoint x: 251, endPoint y: 191, distance: 143.1
click at [251, 191] on strong "Results of the assessment should not be considered a warranty or guarantee of a…" at bounding box center [254, 190] width 375 height 31
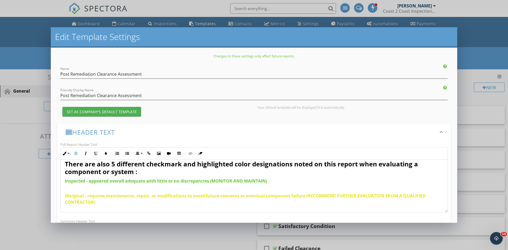
scroll to position [79, 0]
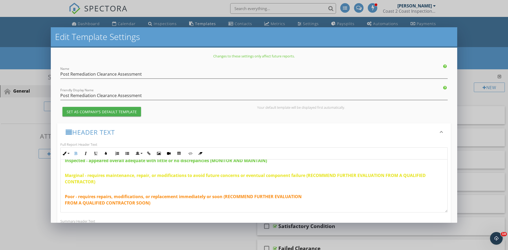
drag, startPoint x: 103, startPoint y: 185, endPoint x: 65, endPoint y: 175, distance: 38.8
click at [65, 176] on p "Marginal - requires maintenance, repair, or modifications to avoid future conce…" at bounding box center [254, 175] width 379 height 19
click at [106, 152] on icon "button" at bounding box center [106, 154] width 4 height 4
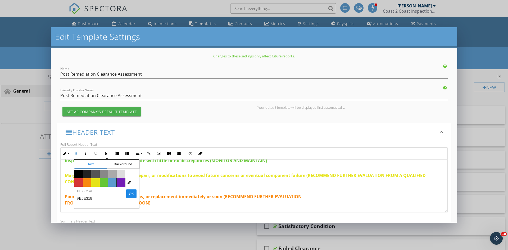
click at [121, 184] on span "Color #731eb5" at bounding box center [121, 182] width 8 height 8
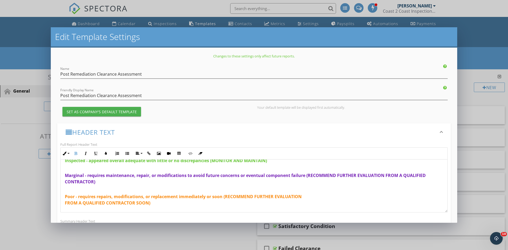
click at [137, 187] on p "Poor - requires repairs, modifications, or replacement immediately or soon (REC…" at bounding box center [254, 196] width 379 height 19
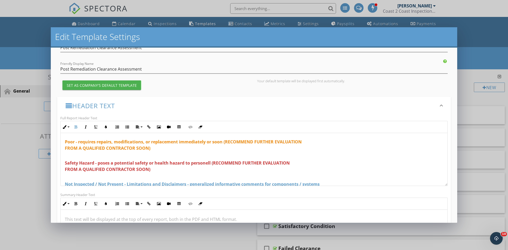
scroll to position [116, 0]
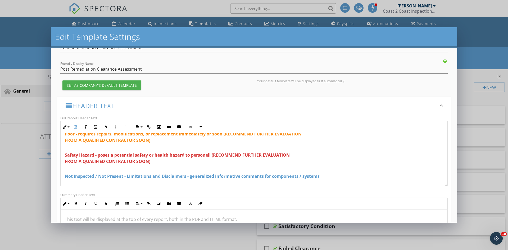
click at [207, 157] on span "Safety Hazard - poses a potential safety or health hazard to personell (RECOMME…" at bounding box center [177, 158] width 225 height 12
click at [215, 164] on p "Safety Hazard - poses a potential safety or health hazard to personel (RECOMMEN…" at bounding box center [254, 155] width 379 height 19
click at [176, 107] on h3 "Header Text" at bounding box center [251, 105] width 371 height 7
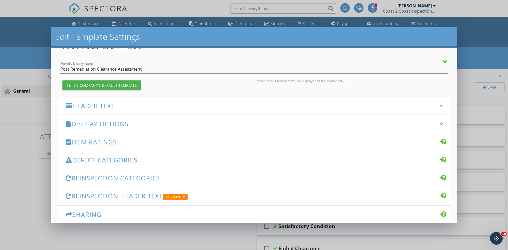
click at [159, 138] on h3 "Item Ratings" at bounding box center [251, 141] width 371 height 7
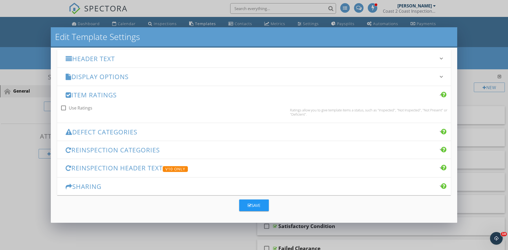
click at [175, 101] on div "Item Ratings keyboard_arrow_down" at bounding box center [254, 95] width 394 height 18
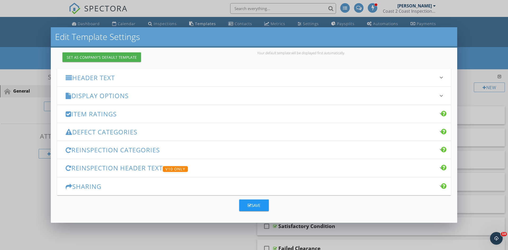
scroll to position [55, 0]
click at [161, 132] on h3 "Defect Categories" at bounding box center [251, 131] width 371 height 7
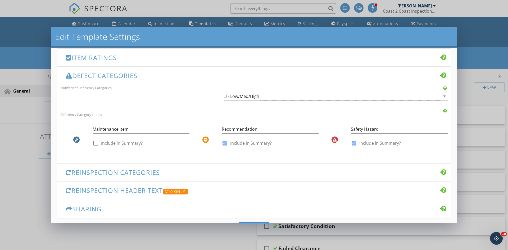
scroll to position [107, 0]
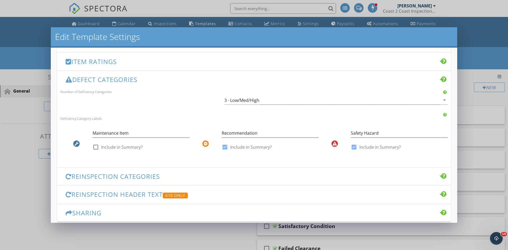
click at [170, 80] on h3 "Defect Categories" at bounding box center [251, 79] width 371 height 7
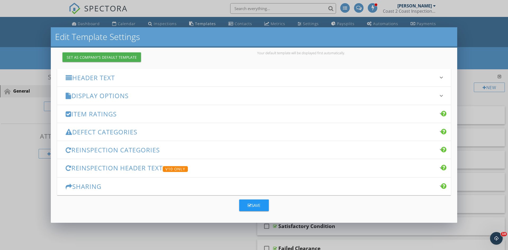
scroll to position [55, 0]
click at [169, 136] on h3 "Defect Categories" at bounding box center [251, 131] width 371 height 7
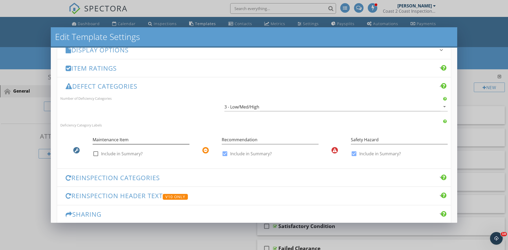
scroll to position [107, 0]
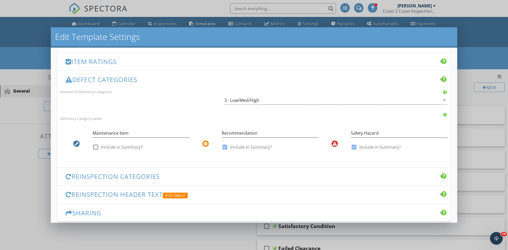
click at [181, 84] on div "Defect Categories keyboard_arrow_down" at bounding box center [254, 80] width 394 height 18
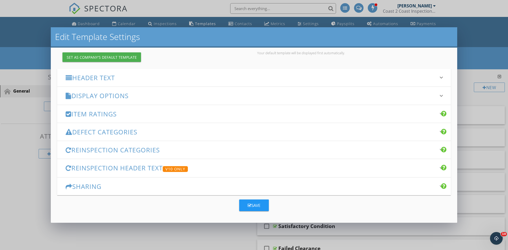
scroll to position [55, 0]
click at [151, 114] on h3 "Item Ratings" at bounding box center [251, 113] width 371 height 7
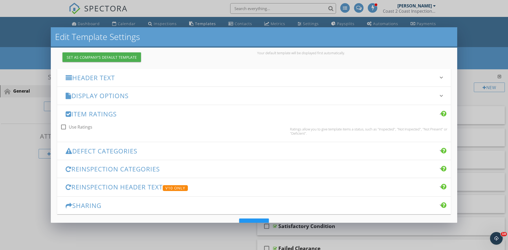
click at [151, 114] on h3 "Item Ratings" at bounding box center [251, 113] width 371 height 7
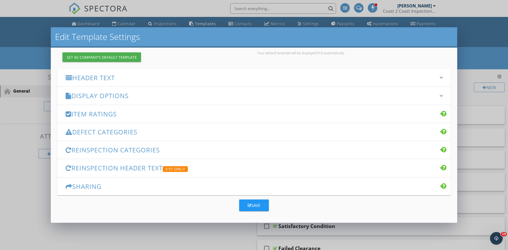
click at [169, 96] on h3 "Display Options" at bounding box center [251, 95] width 371 height 7
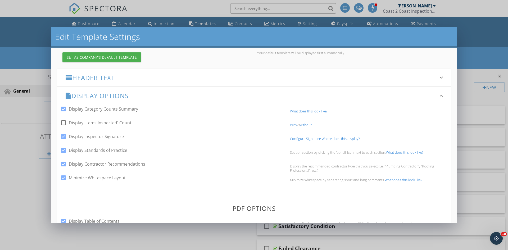
click at [59, 177] on div at bounding box center [63, 177] width 9 height 9
click at [64, 180] on div at bounding box center [63, 177] width 9 height 9
checkbox input "true"
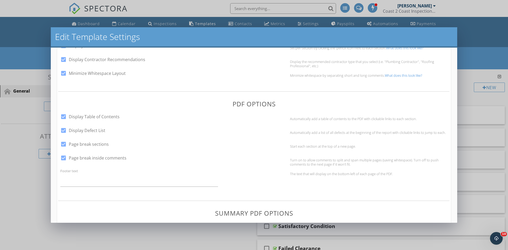
scroll to position [160, 0]
click at [63, 114] on div at bounding box center [63, 115] width 9 height 9
checkbox input "false"
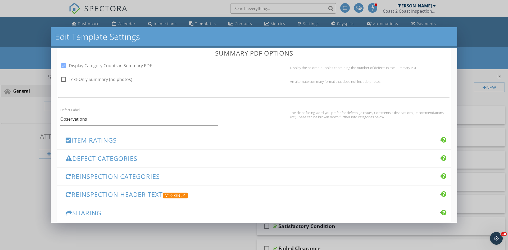
click at [136, 141] on h3 "Item Ratings" at bounding box center [251, 140] width 371 height 7
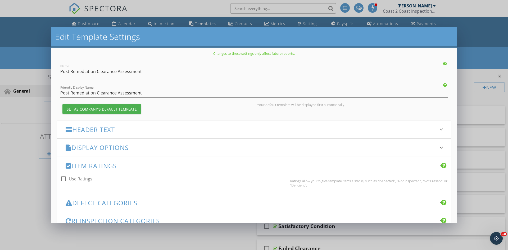
scroll to position [0, 0]
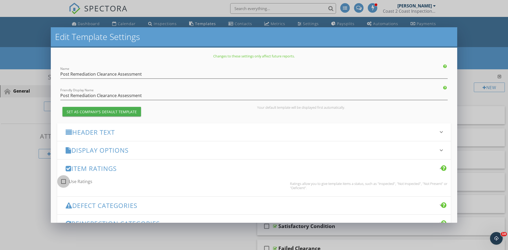
click at [61, 181] on div at bounding box center [63, 181] width 9 height 9
checkbox input "true"
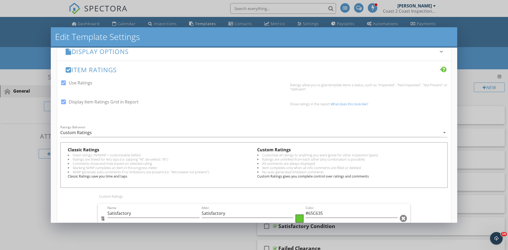
scroll to position [79, 0]
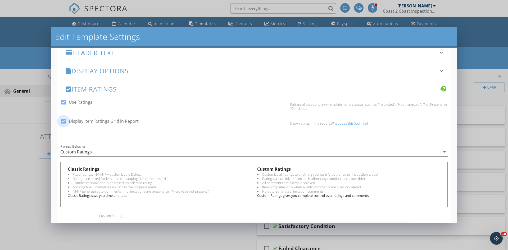
click at [63, 120] on div at bounding box center [63, 121] width 9 height 9
checkbox input "false"
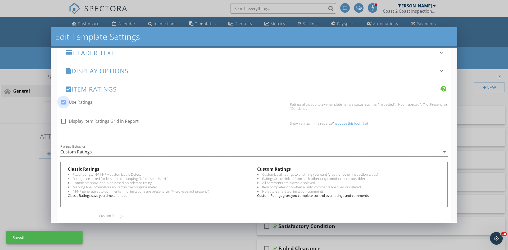
click at [63, 102] on div at bounding box center [63, 102] width 9 height 9
checkbox input "false"
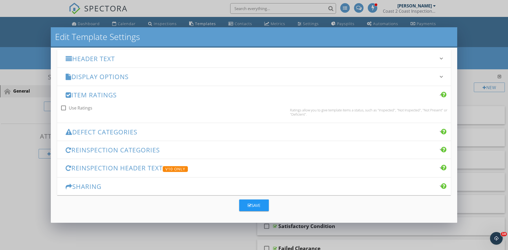
click at [176, 133] on h3 "Defect Categories" at bounding box center [251, 131] width 371 height 7
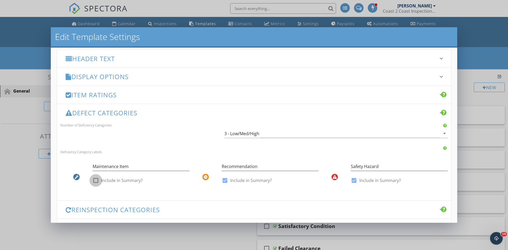
click at [94, 179] on div at bounding box center [95, 180] width 9 height 9
checkbox input "true"
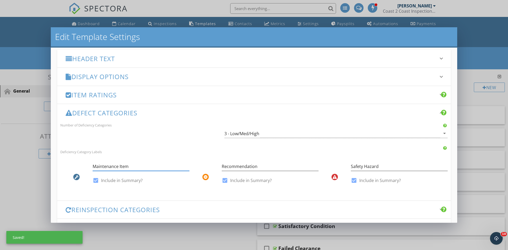
drag, startPoint x: 131, startPoint y: 167, endPoint x: 83, endPoint y: 164, distance: 48.8
click at [85, 164] on div "Maintenance Item check_box Include in Summary?" at bounding box center [124, 174] width 129 height 31
click at [146, 169] on input "Maintenance Item" at bounding box center [141, 166] width 97 height 9
click at [165, 107] on div "Defect Categories keyboard_arrow_down" at bounding box center [254, 113] width 394 height 18
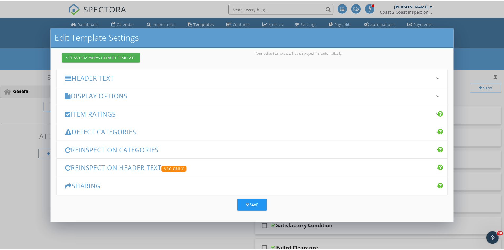
scroll to position [55, 0]
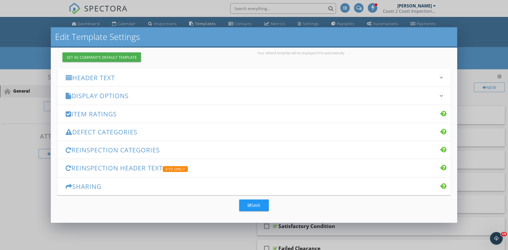
click at [252, 208] on div "Save" at bounding box center [254, 206] width 13 height 6
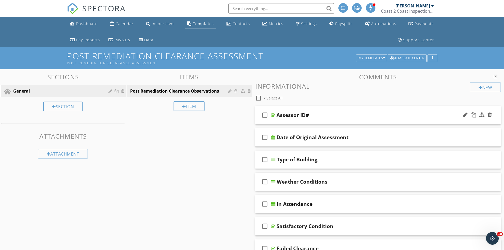
click at [326, 114] on div "Assessor ID#" at bounding box center [365, 115] width 176 height 6
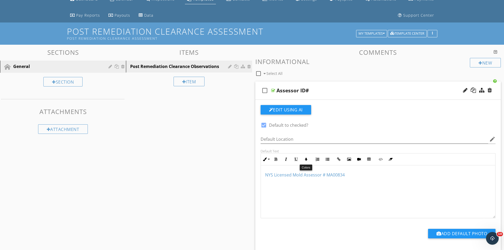
scroll to position [26, 0]
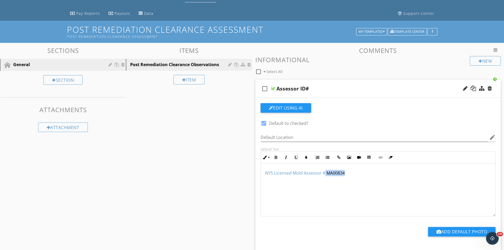
drag, startPoint x: 354, startPoint y: 173, endPoint x: 324, endPoint y: 173, distance: 29.7
click at [324, 173] on p "NYS Licensed Mold Assessor # MA00834" at bounding box center [378, 173] width 226 height 6
click at [274, 174] on span "NYS Licensed Mold Assessor #MRSA5440" at bounding box center [305, 173] width 81 height 6
drag, startPoint x: 274, startPoint y: 174, endPoint x: 263, endPoint y: 172, distance: 10.8
click at [263, 174] on div "NYS Licensed Mold Assessor #MRSA5440" at bounding box center [378, 190] width 235 height 53
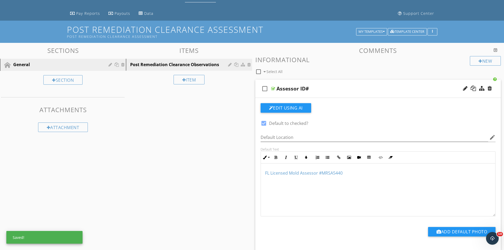
click at [319, 86] on div "Assessor ID#" at bounding box center [365, 89] width 176 height 6
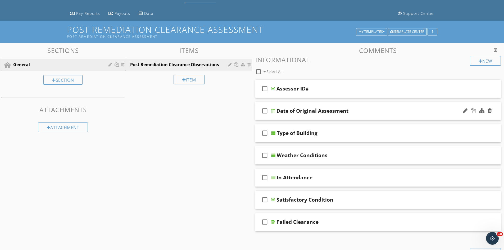
click at [362, 106] on div "check_box_outline_blank Date of Original Assessment" at bounding box center [378, 111] width 246 height 18
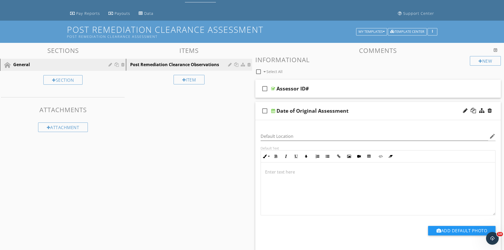
click at [363, 107] on div "check_box_outline_blank Date of Original Assessment" at bounding box center [378, 111] width 246 height 18
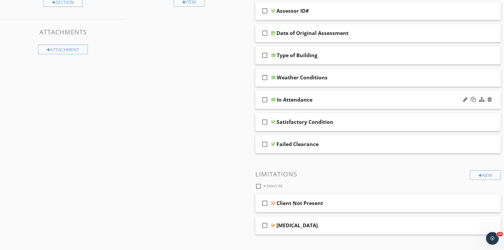
scroll to position [106, 0]
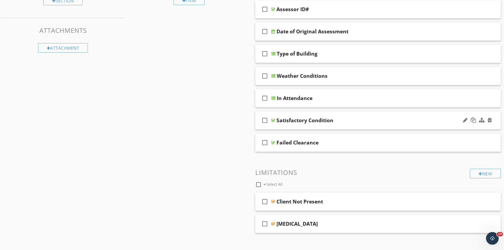
click at [350, 117] on div "Satisfactory Condition" at bounding box center [365, 120] width 176 height 6
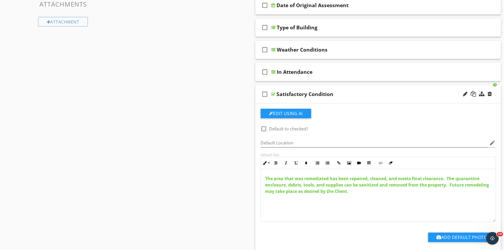
scroll to position [132, 0]
click at [363, 89] on div "check_box_outline_blank Satisfactory Condition" at bounding box center [378, 94] width 246 height 18
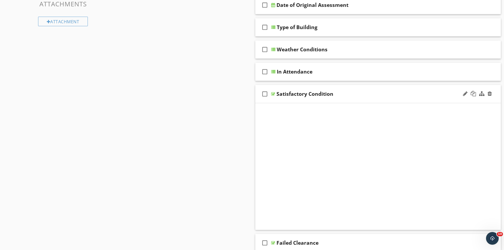
scroll to position [111, 0]
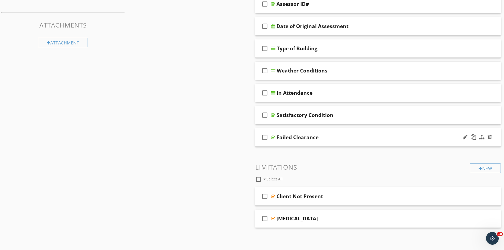
click at [361, 139] on div "Failed Clearance" at bounding box center [365, 137] width 176 height 6
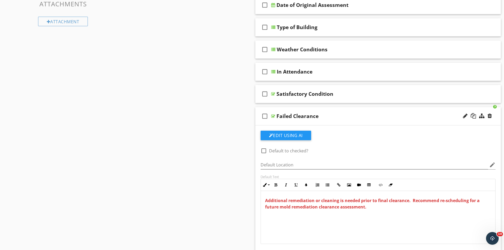
scroll to position [0, 0]
click at [361, 113] on div "check_box_outline_blank Failed Clearance" at bounding box center [378, 116] width 246 height 18
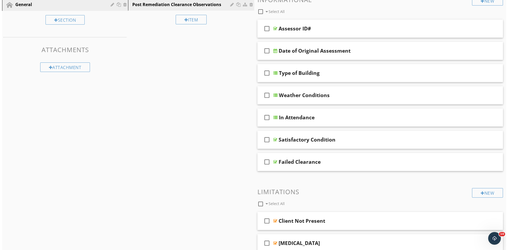
scroll to position [0, 0]
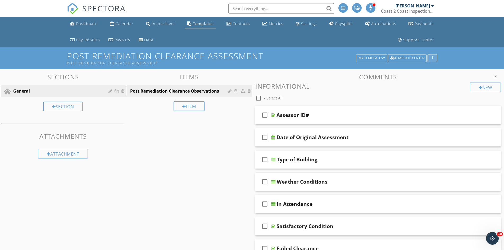
click at [437, 59] on button "button" at bounding box center [433, 58] width 10 height 7
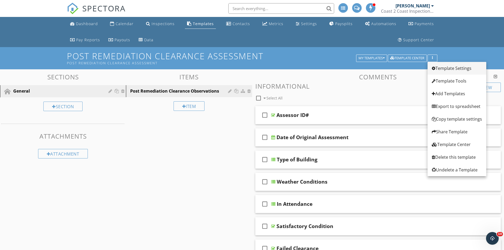
click at [456, 68] on div "Template Settings" at bounding box center [457, 68] width 50 height 6
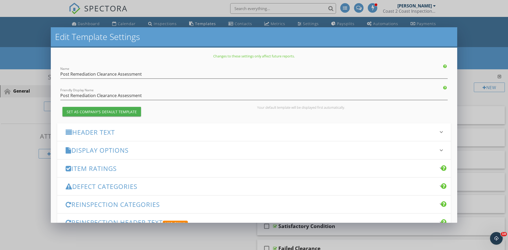
click at [107, 125] on div "Header Text keyboard_arrow_down" at bounding box center [254, 132] width 394 height 18
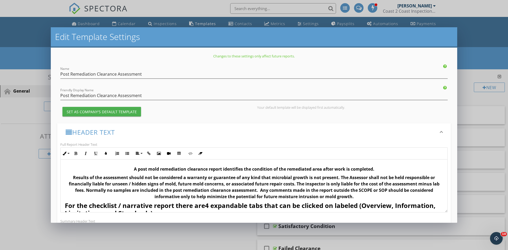
click at [127, 167] on p "A post mold remediation clearance report identifies the condition of the remedi…" at bounding box center [254, 169] width 379 height 6
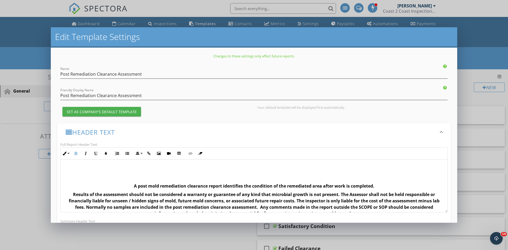
click at [104, 171] on p at bounding box center [254, 169] width 379 height 6
drag, startPoint x: 290, startPoint y: 168, endPoint x: 185, endPoint y: 160, distance: 105.4
click at [184, 161] on div "Post Remediation Clearance Assessment A post mold remediation clearance report …" at bounding box center [254, 252] width 387 height 185
click at [161, 151] on button "Insert Image" at bounding box center [159, 154] width 10 height 10
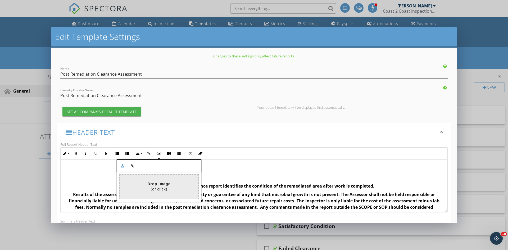
click at [174, 186] on input "file" at bounding box center [2, 187] width 392 height 24
type input "C:\fakepath\c2c logo 1.png"
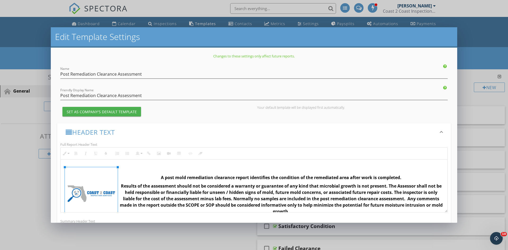
click at [149, 178] on p "A post mold remediation clearance report identifies the condition of the remedi…" at bounding box center [254, 177] width 379 height 6
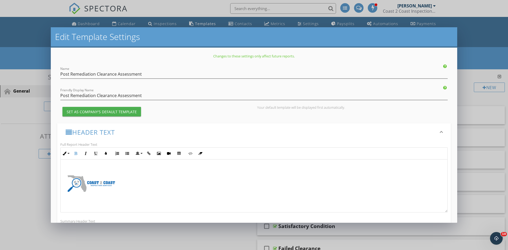
scroll to position [19, 0]
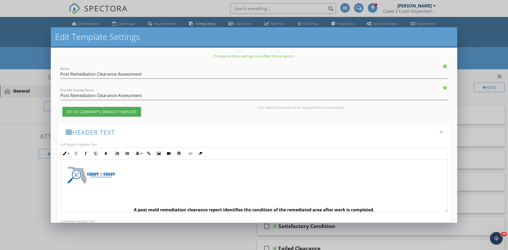
click at [105, 176] on img at bounding box center [91, 175] width 53 height 53
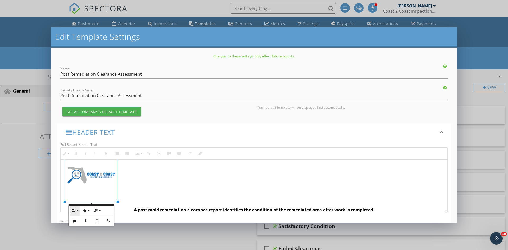
drag, startPoint x: 104, startPoint y: 176, endPoint x: 75, endPoint y: 212, distance: 46.0
click at [75, 212] on icon "button" at bounding box center [74, 211] width 4 height 4
click at [82, 227] on link "None" at bounding box center [78, 228] width 17 height 8
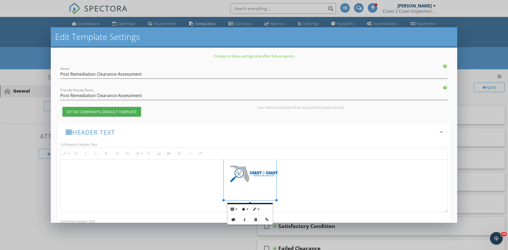
click at [312, 192] on p at bounding box center [254, 173] width 379 height 53
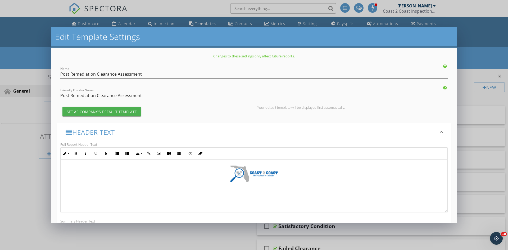
drag, startPoint x: 279, startPoint y: 184, endPoint x: 274, endPoint y: 183, distance: 4.8
click at [279, 184] on p at bounding box center [254, 173] width 379 height 53
click at [252, 180] on img at bounding box center [254, 173] width 53 height 53
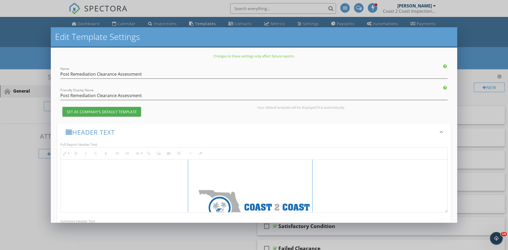
drag, startPoint x: 277, startPoint y: 200, endPoint x: 348, endPoint y: 201, distance: 71.2
click at [336, 192] on p at bounding box center [254, 228] width 379 height 124
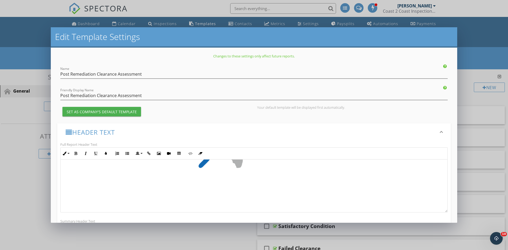
click at [345, 177] on p at bounding box center [254, 149] width 379 height 124
click at [329, 179] on p at bounding box center [254, 180] width 379 height 6
click at [290, 186] on p at bounding box center [254, 186] width 379 height 6
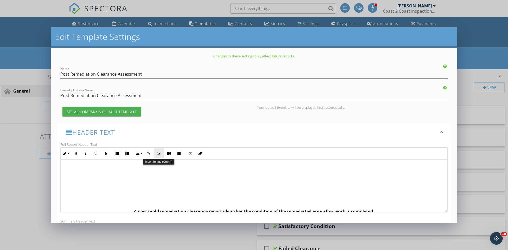
click at [159, 154] on icon "button" at bounding box center [159, 154] width 4 height 4
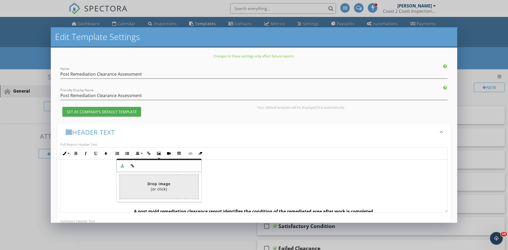
click at [163, 186] on input "file" at bounding box center [2, 187] width 392 height 24
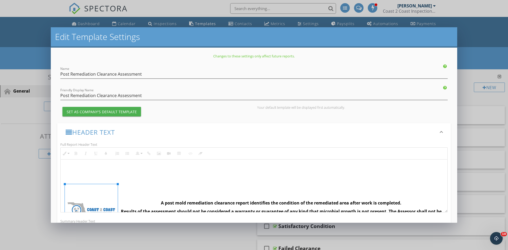
click at [108, 192] on img at bounding box center [91, 210] width 53 height 53
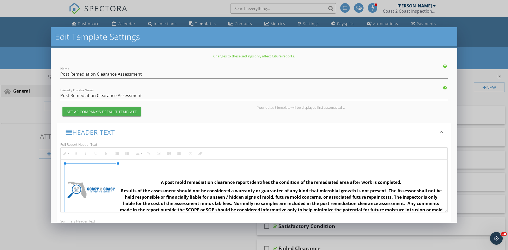
scroll to position [53, 0]
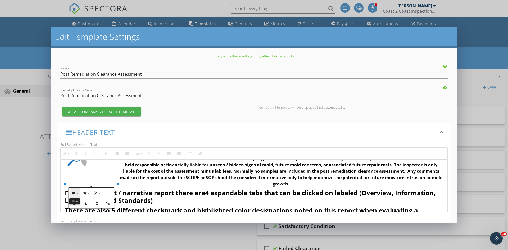
click at [75, 191] on button "Align" at bounding box center [75, 193] width 10 height 10
click at [84, 210] on link "None" at bounding box center [78, 210] width 17 height 8
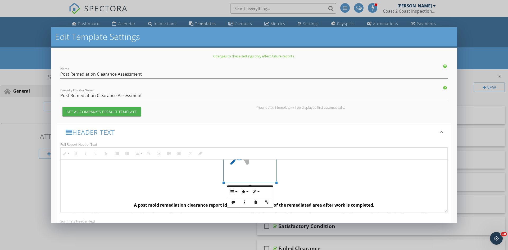
click at [277, 179] on p at bounding box center [254, 156] width 379 height 53
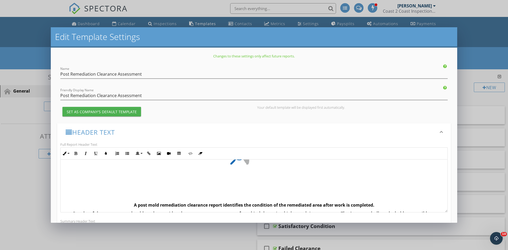
click at [272, 175] on img at bounding box center [254, 156] width 53 height 53
click at [261, 202] on img at bounding box center [254, 209] width 53 height 53
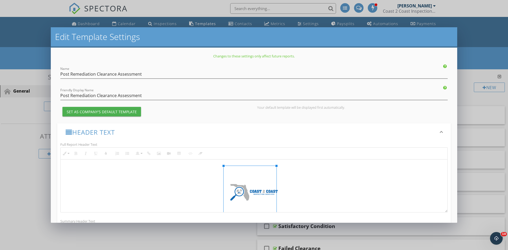
scroll to position [26, 0]
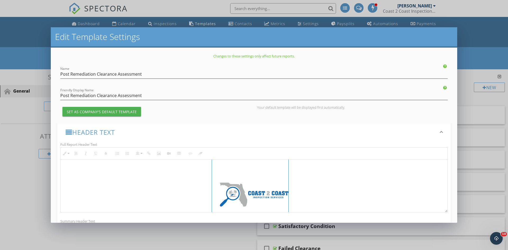
drag, startPoint x: 276, startPoint y: 209, endPoint x: 300, endPoint y: 207, distance: 23.6
click at [330, 194] on p at bounding box center [254, 194] width 379 height 77
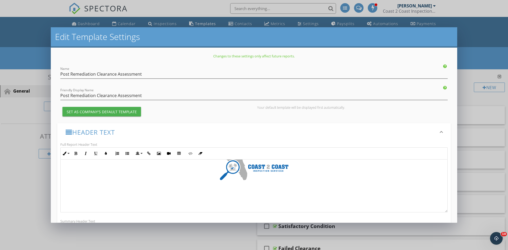
click at [331, 196] on p at bounding box center [254, 168] width 379 height 77
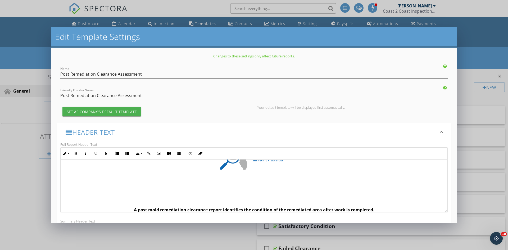
scroll to position [79, 0]
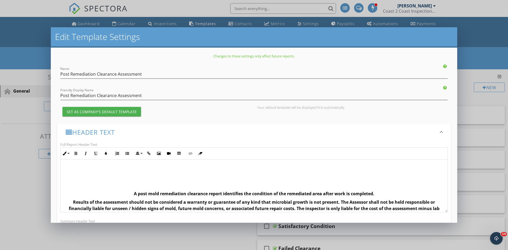
click at [134, 193] on strong "A post mold remediation clearance report identifies the condition of the remedi…" at bounding box center [254, 194] width 241 height 6
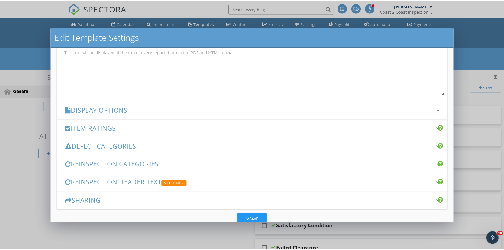
scroll to position [208, 0]
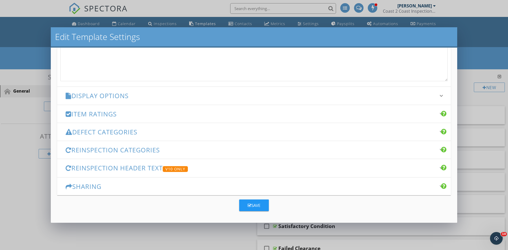
drag, startPoint x: 257, startPoint y: 207, endPoint x: 259, endPoint y: 203, distance: 3.9
click at [258, 205] on div "Save" at bounding box center [254, 206] width 13 height 6
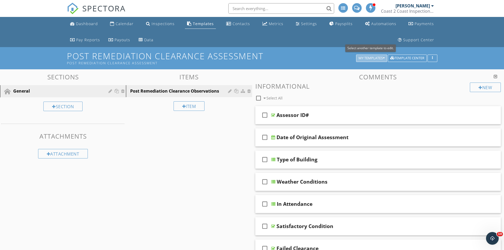
click at [365, 59] on div "My Templates" at bounding box center [372, 58] width 26 height 4
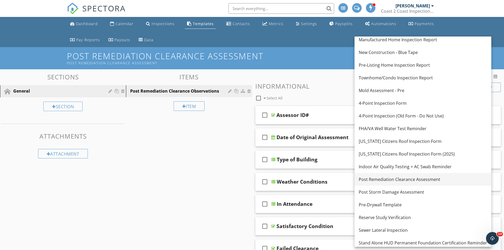
scroll to position [44, 0]
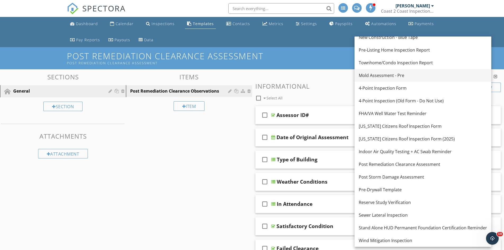
click at [390, 78] on div "Mold Assessment - Pre" at bounding box center [423, 75] width 128 height 6
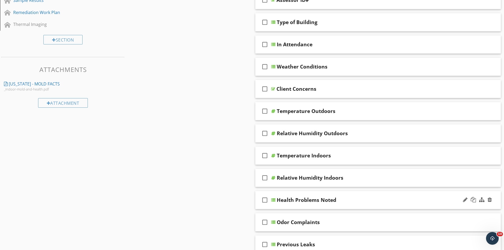
scroll to position [159, 0]
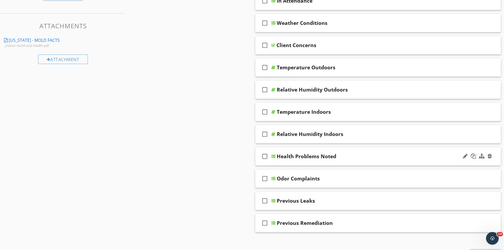
click at [356, 150] on div "check_box_outline_blank Health Problems Noted" at bounding box center [378, 156] width 246 height 18
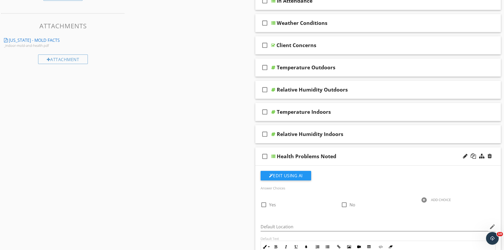
click at [356, 150] on div "check_box_outline_blank Health Problems Noted" at bounding box center [378, 156] width 246 height 18
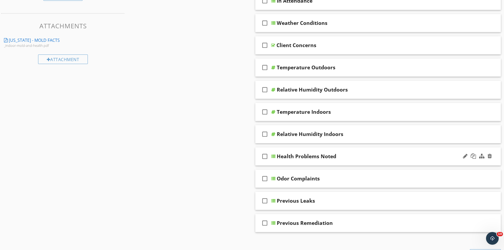
click at [356, 150] on div "check_box_outline_blank Health Problems Noted" at bounding box center [378, 156] width 246 height 18
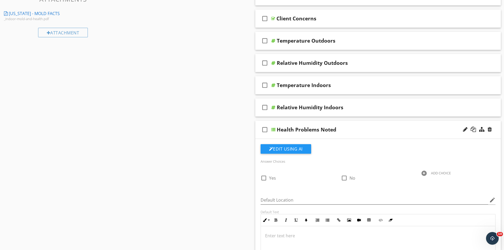
scroll to position [185, 0]
click at [354, 125] on div "check_box_outline_blank Health Problems Noted" at bounding box center [378, 130] width 246 height 18
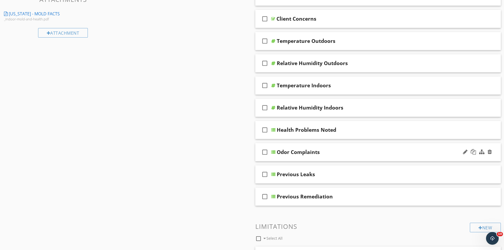
click at [358, 147] on div "check_box_outline_blank Odor Complaints" at bounding box center [378, 152] width 246 height 18
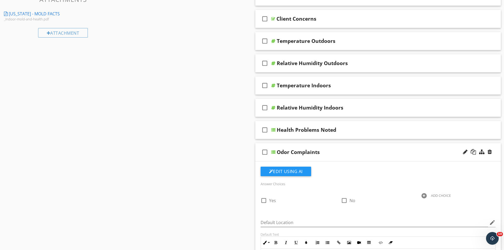
click at [358, 147] on div "check_box_outline_blank Odor Complaints" at bounding box center [378, 152] width 246 height 18
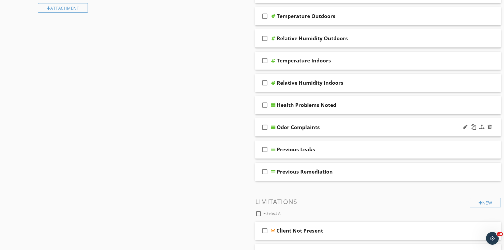
scroll to position [212, 0]
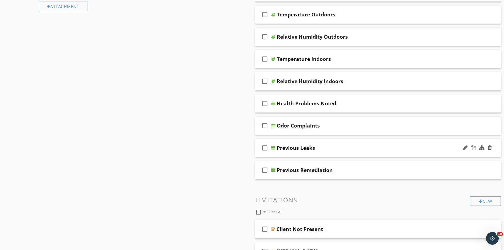
click at [358, 148] on div "Previous Leaks" at bounding box center [365, 148] width 176 height 6
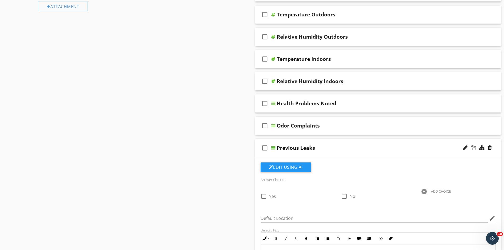
click at [358, 147] on div "Previous Leaks" at bounding box center [365, 148] width 176 height 6
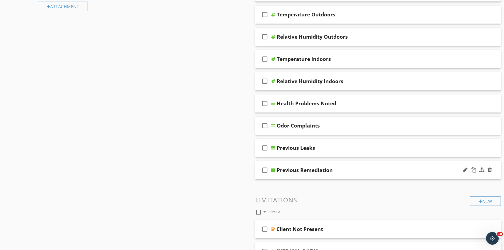
click at [358, 169] on div "Previous Remediation" at bounding box center [365, 170] width 176 height 6
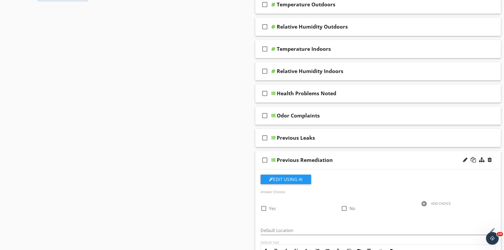
scroll to position [238, 0]
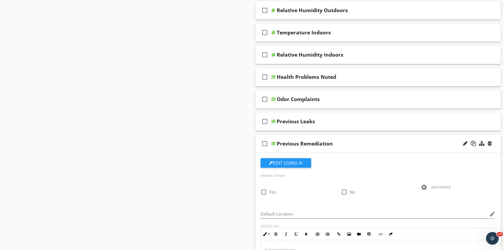
click at [367, 143] on div "Previous Remediation" at bounding box center [365, 144] width 176 height 6
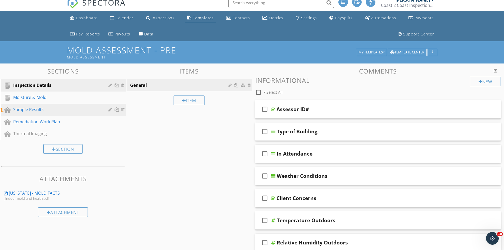
scroll to position [0, 0]
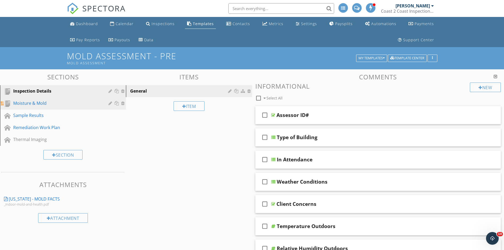
click at [55, 106] on div "Moisture & Mold" at bounding box center [57, 103] width 88 height 6
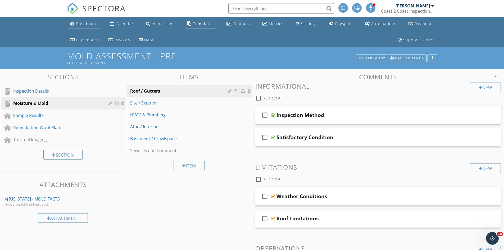
click at [90, 26] on link "Dashboard" at bounding box center [84, 24] width 32 height 10
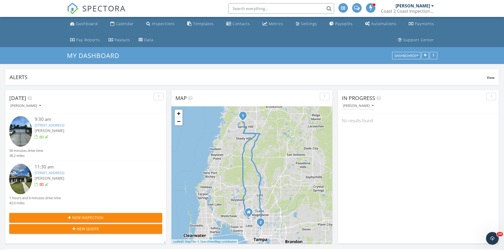
click at [245, 5] on input "text" at bounding box center [281, 8] width 106 height 11
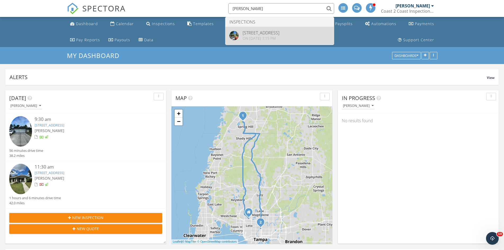
type input "[PERSON_NAME]"
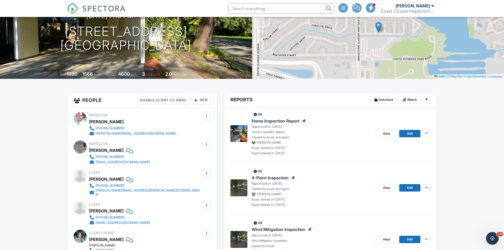
scroll to position [79, 0]
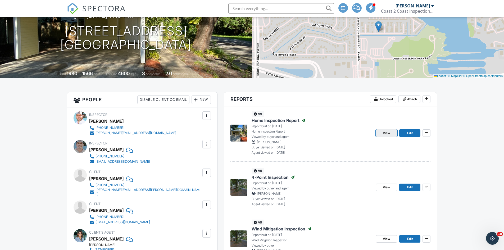
click at [386, 133] on span "View" at bounding box center [386, 133] width 7 height 5
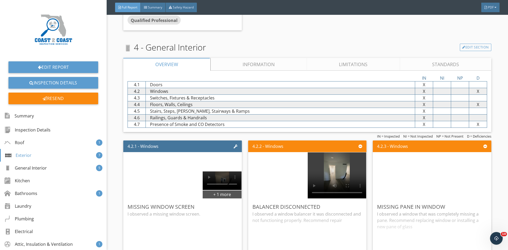
scroll to position [1377, 0]
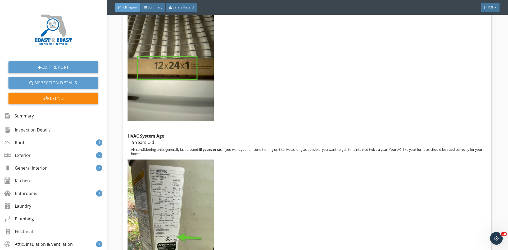
drag, startPoint x: 290, startPoint y: 173, endPoint x: 312, endPoint y: 230, distance: 60.8
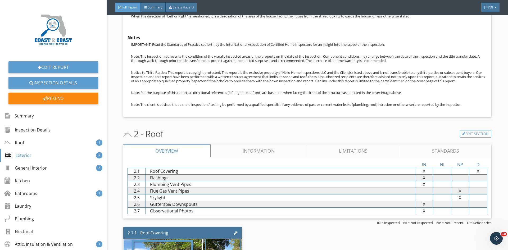
scroll to position [0, 0]
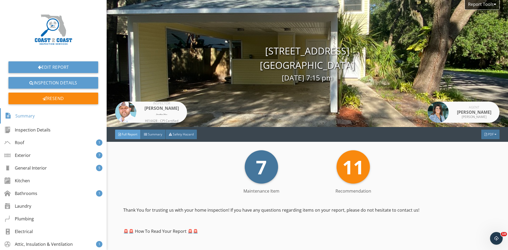
drag, startPoint x: 307, startPoint y: 196, endPoint x: 288, endPoint y: 90, distance: 107.8
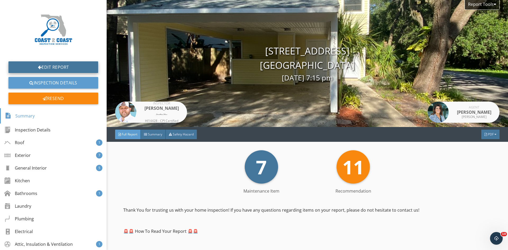
click at [75, 66] on link "Edit Report" at bounding box center [53, 67] width 90 height 12
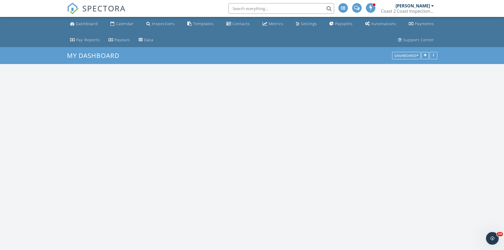
scroll to position [543, 513]
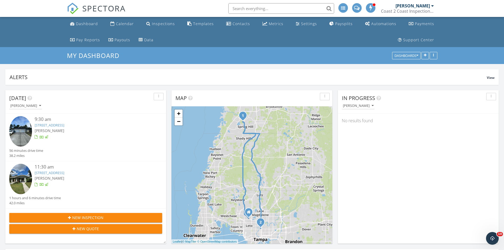
click at [109, 219] on div "New Inspection" at bounding box center [86, 218] width 145 height 6
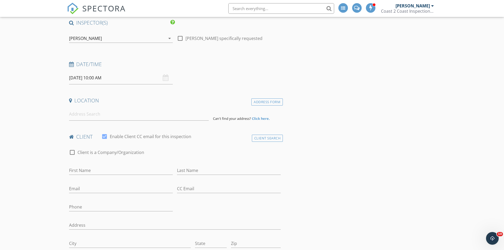
scroll to position [53, 0]
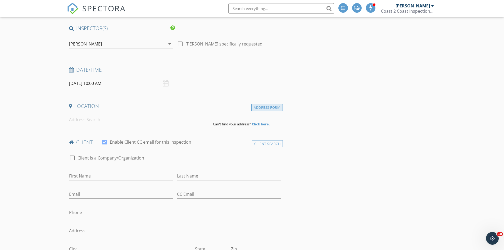
click at [269, 106] on div "Address Form" at bounding box center [267, 107] width 32 height 7
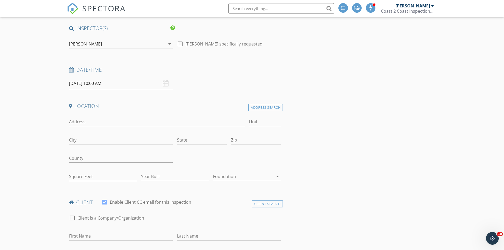
click at [98, 176] on input "Square Feet" at bounding box center [103, 176] width 68 height 9
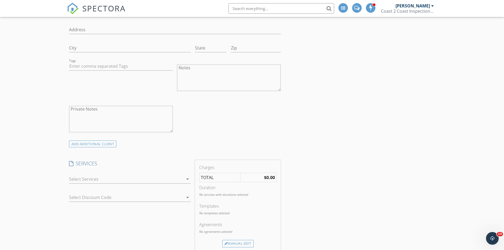
scroll to position [318, 0]
type input "1100"
click at [159, 174] on div at bounding box center [126, 176] width 114 height 8
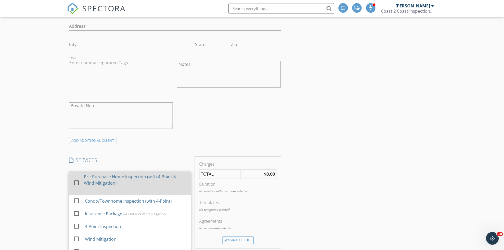
click at [156, 182] on div "Pre-Purchase Home Inspection (with 4-Point & Wind Mitigation)" at bounding box center [135, 180] width 103 height 13
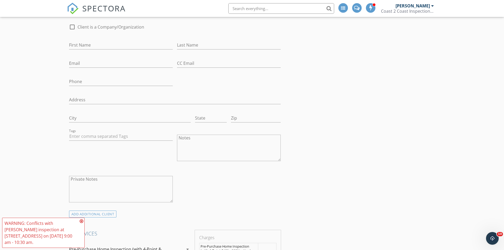
scroll to position [238, 0]
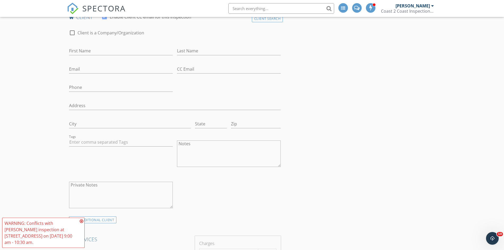
click at [111, 10] on span "SPECTORA" at bounding box center [103, 8] width 43 height 11
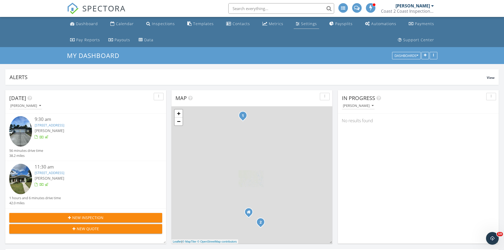
click at [294, 20] on link "Settings" at bounding box center [306, 24] width 25 height 10
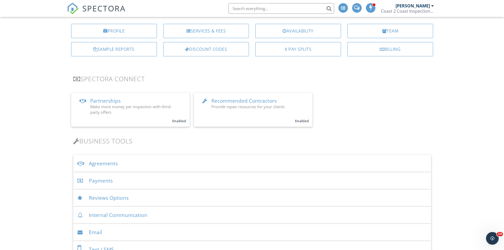
scroll to position [53, 0]
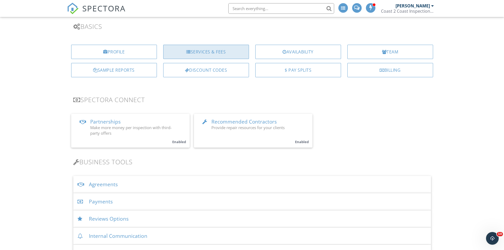
click at [223, 47] on div "Services & Fees" at bounding box center [206, 52] width 86 height 14
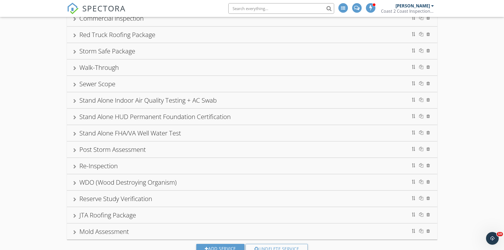
scroll to position [264, 0]
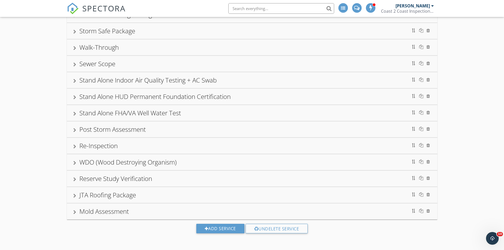
click at [161, 208] on div "Mold Assessment" at bounding box center [252, 212] width 358 height 10
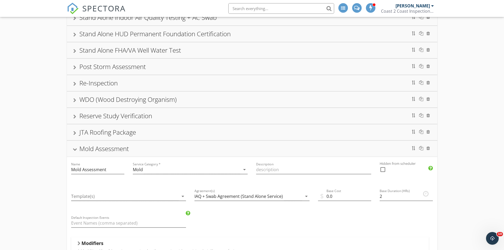
scroll to position [343, 0]
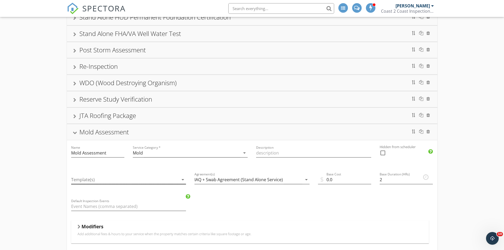
click at [127, 178] on div at bounding box center [125, 180] width 108 height 9
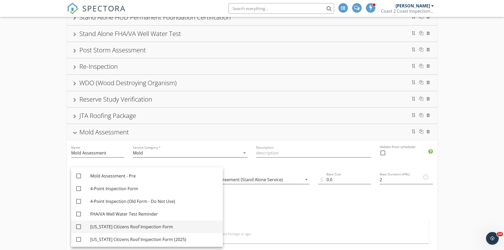
scroll to position [53, 0]
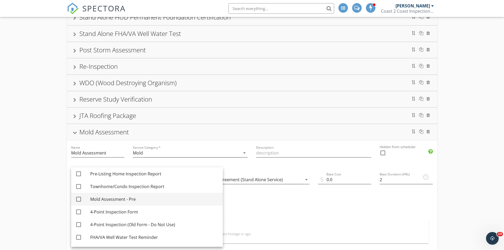
click at [131, 197] on div "Mold Assessment - Pre" at bounding box center [154, 199] width 128 height 6
checkbox input "true"
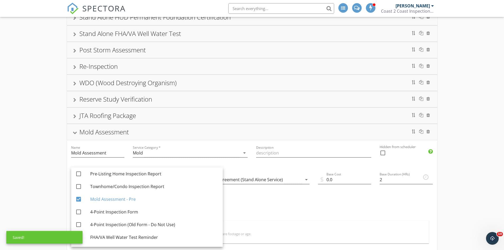
click at [46, 175] on div "Pre-Purchase Home Inspection (with 4-Point & Wind Mitigation) Condo/Townhome In…" at bounding box center [252, 70] width 504 height 696
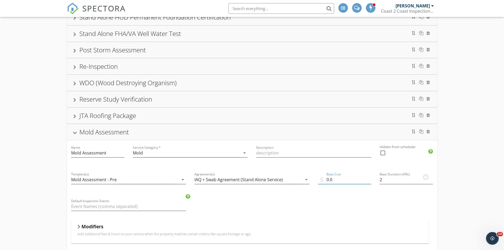
drag, startPoint x: 347, startPoint y: 178, endPoint x: 285, endPoint y: 175, distance: 62.0
type input "750.00"
click at [385, 152] on div at bounding box center [383, 153] width 9 height 9
checkbox input "true"
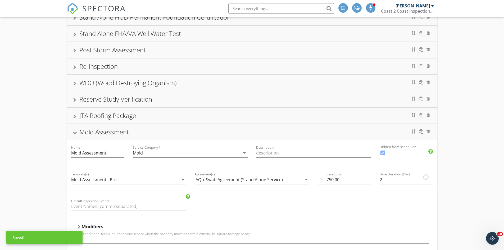
click at [329, 132] on div "Mold Assessment" at bounding box center [252, 132] width 358 height 10
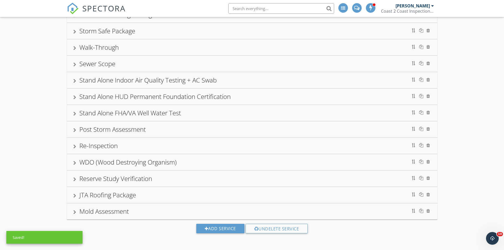
scroll to position [264, 0]
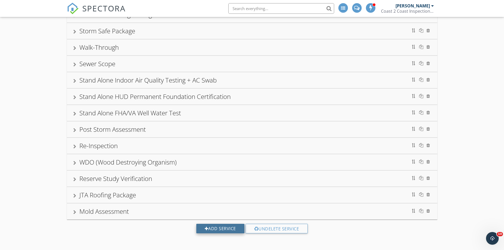
click at [209, 226] on div "Add Service" at bounding box center [220, 229] width 48 height 10
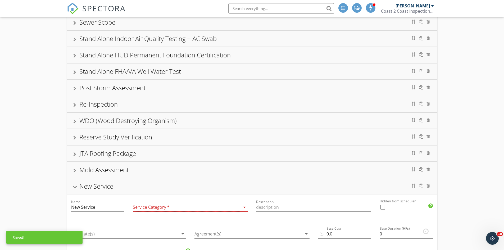
scroll to position [317, 0]
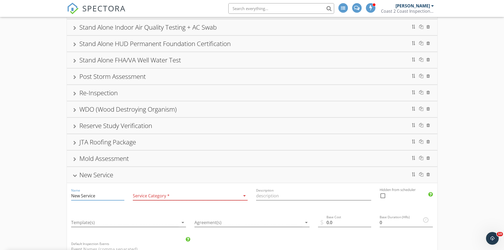
drag, startPoint x: 100, startPoint y: 195, endPoint x: 56, endPoint y: 191, distance: 44.6
click at [56, 191] on div "Pre-Purchase Home Inspection (with 4-Point & Wind Mitigation) Condo/Townhome In…" at bounding box center [252, 104] width 504 height 712
paste input "Post Remediation Clearance Assessment"
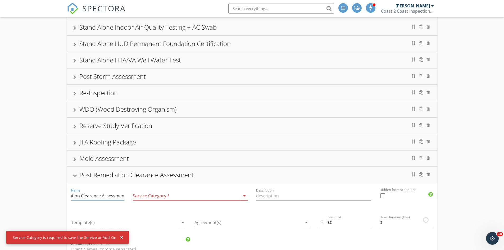
type input "Post Remediation Clearance Assessment"
click at [153, 194] on div at bounding box center [187, 196] width 108 height 9
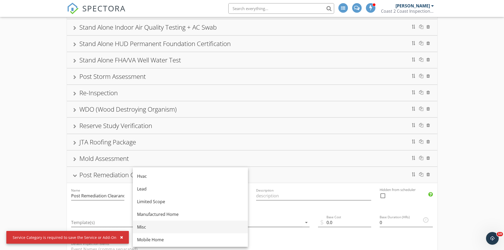
scroll to position [79, 0]
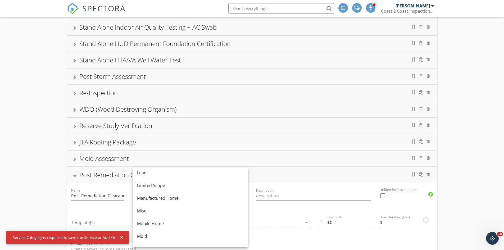
drag, startPoint x: 150, startPoint y: 236, endPoint x: 158, endPoint y: 231, distance: 9.3
click at [150, 236] on div "Mold" at bounding box center [190, 236] width 107 height 6
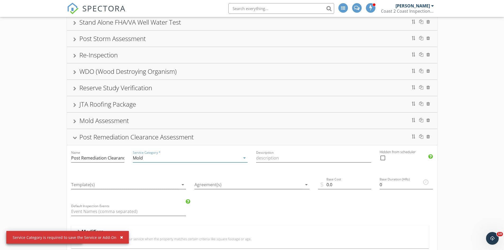
scroll to position [370, 0]
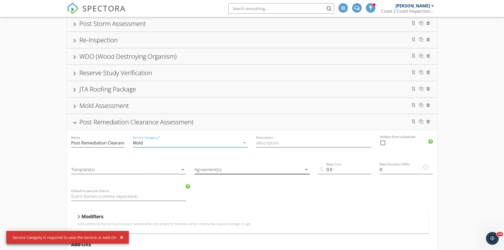
click at [227, 167] on div at bounding box center [249, 169] width 108 height 9
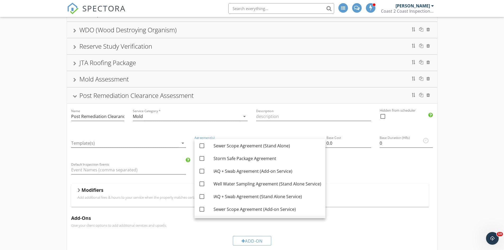
scroll to position [76, 0]
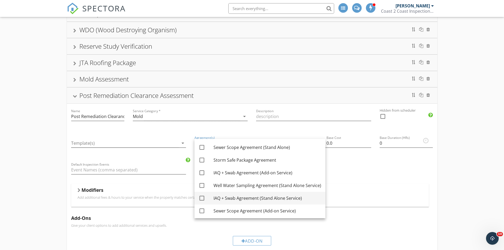
click at [272, 196] on div "IAQ + Swab Agreement (Stand Alone Service)" at bounding box center [268, 198] width 108 height 6
checkbox input "true"
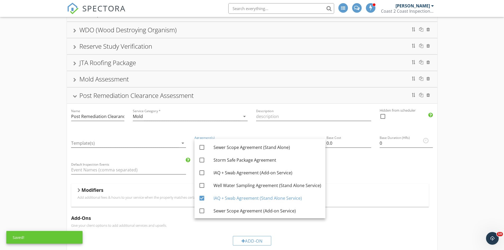
click at [229, 94] on div "Post Remediation Clearance Assessment" at bounding box center [252, 96] width 358 height 10
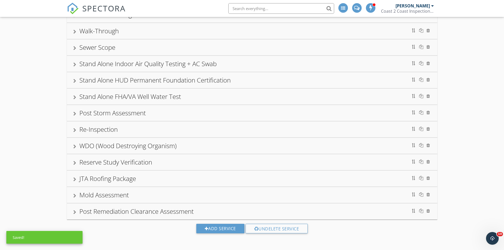
scroll to position [280, 0]
click at [153, 196] on div "Mold Assessment" at bounding box center [252, 195] width 358 height 10
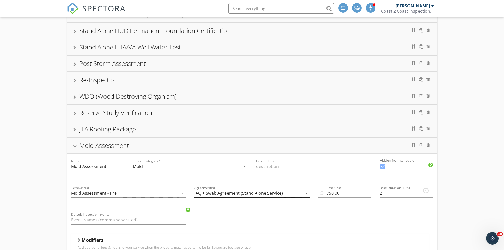
scroll to position [333, 0]
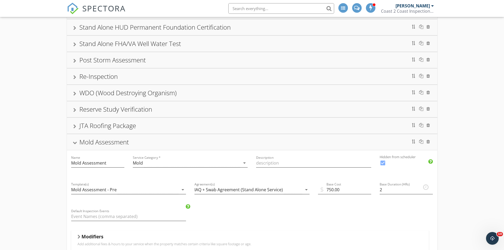
click at [198, 139] on div "Mold Assessment" at bounding box center [252, 142] width 358 height 10
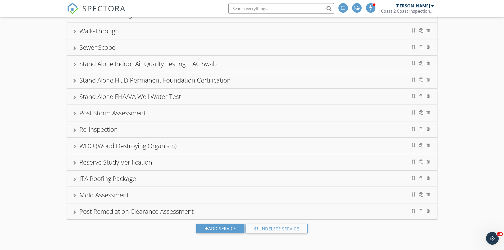
scroll to position [280, 0]
click at [190, 213] on div "Post Remediation Clearance Assessment" at bounding box center [136, 211] width 114 height 9
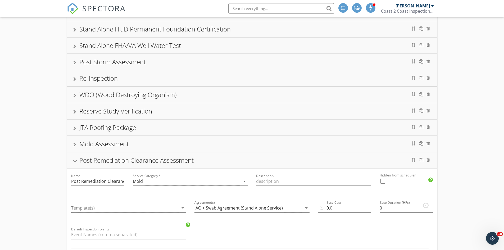
scroll to position [333, 0]
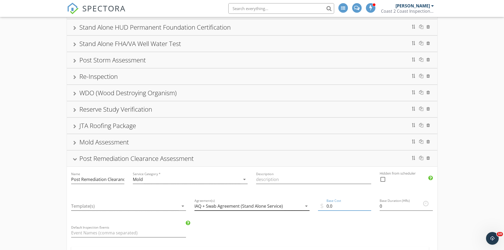
drag, startPoint x: 339, startPoint y: 207, endPoint x: 225, endPoint y: 205, distance: 114.1
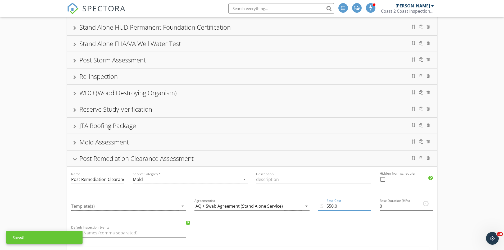
type input "550.0"
drag, startPoint x: 393, startPoint y: 208, endPoint x: 313, endPoint y: 196, distance: 81.2
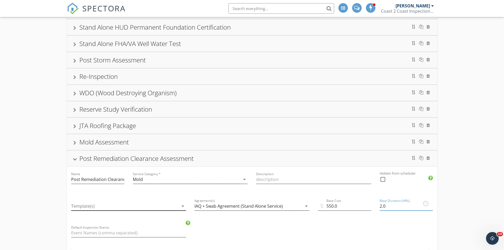
type input "2.0"
click at [137, 205] on div at bounding box center [125, 206] width 108 height 9
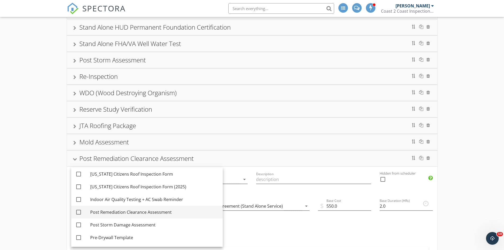
scroll to position [132, 0]
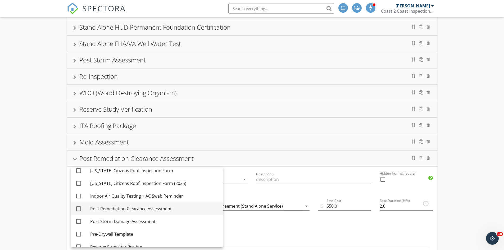
click at [164, 207] on div "Post Remediation Clearance Assessment" at bounding box center [154, 209] width 128 height 6
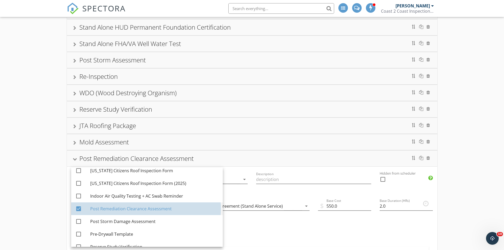
checkbox input "true"
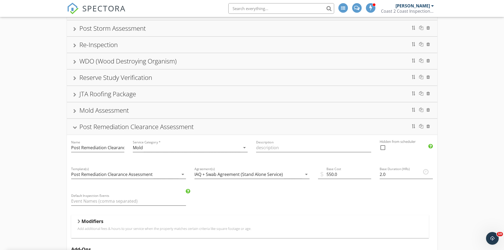
scroll to position [386, 0]
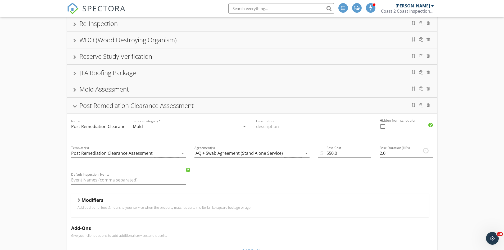
click at [348, 87] on div "Mold Assessment" at bounding box center [252, 89] width 358 height 10
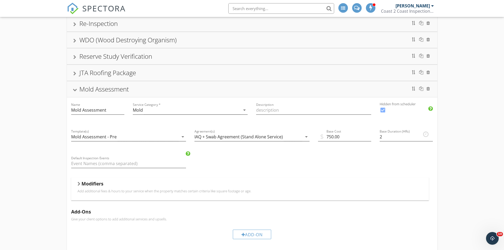
click at [358, 90] on div "Mold Assessment" at bounding box center [252, 89] width 358 height 10
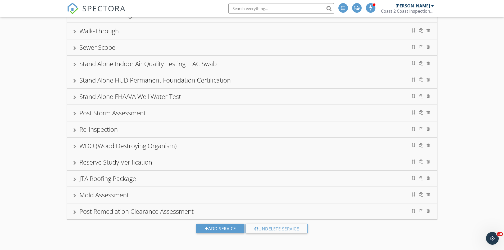
scroll to position [280, 0]
click at [275, 211] on div "Post Remediation Clearance Assessment" at bounding box center [252, 212] width 358 height 10
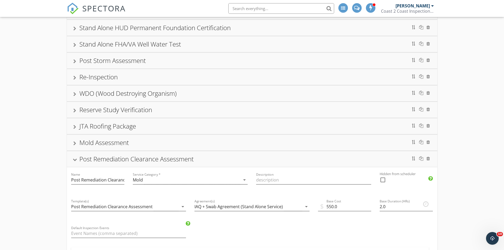
scroll to position [333, 0]
click at [383, 177] on div at bounding box center [383, 179] width 9 height 9
checkbox input "true"
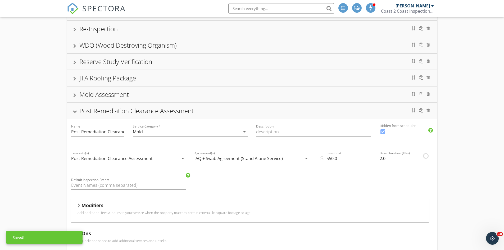
scroll to position [413, 0]
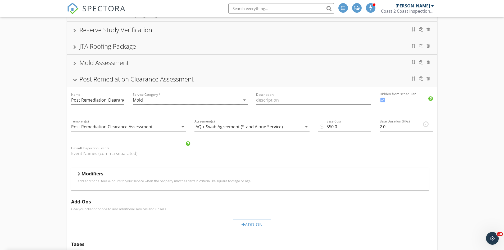
click at [55, 177] on div "Pre-Purchase Home Inspection (with 4-Point & Wind Mitigation) Condo/Townhome In…" at bounding box center [252, 8] width 504 height 712
click at [233, 87] on div "Post Remediation Clearance Assessment" at bounding box center [252, 79] width 371 height 16
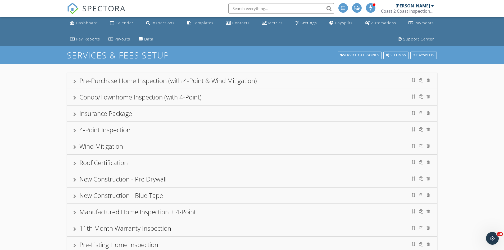
scroll to position [0, 0]
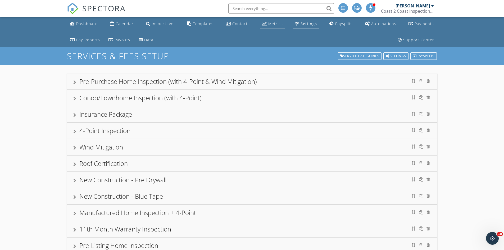
click at [268, 22] on div "Metrics" at bounding box center [275, 23] width 15 height 5
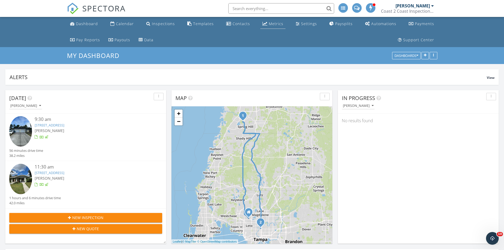
click at [269, 23] on div "Metrics" at bounding box center [276, 23] width 15 height 5
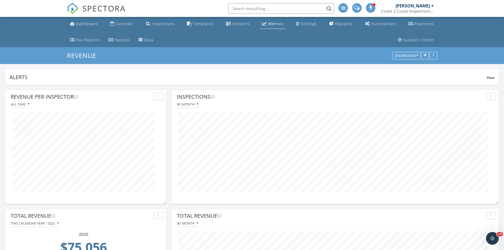
click at [134, 25] on div "Dashboard Calendar Inspections Templates Contacts Metrics Settings Paysplits Au…" at bounding box center [252, 32] width 371 height 30
click at [126, 26] on link "Calendar" at bounding box center [122, 24] width 28 height 10
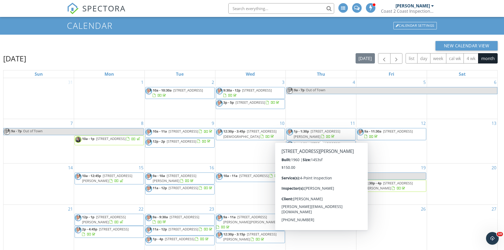
scroll to position [7, 0]
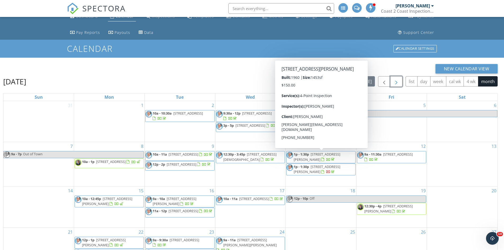
click at [395, 80] on span "button" at bounding box center [396, 82] width 6 height 6
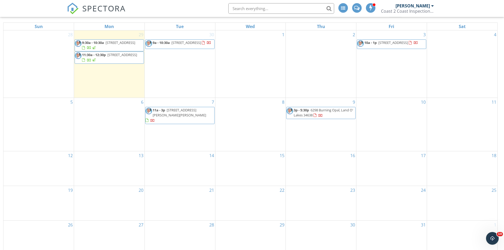
scroll to position [60, 0]
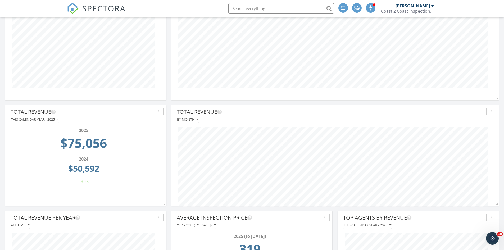
scroll to position [106, 0]
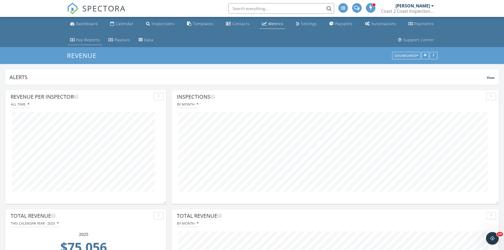
click at [100, 37] on div "Pay Reports" at bounding box center [88, 39] width 24 height 5
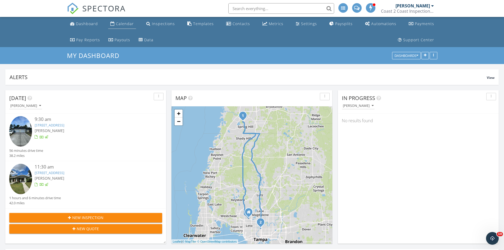
click at [116, 22] on div "Calendar" at bounding box center [125, 23] width 18 height 5
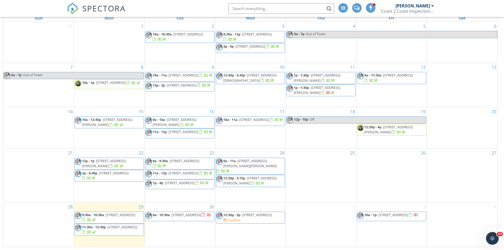
scroll to position [87, 0]
click at [232, 217] on span "12:30p - 3p" at bounding box center [231, 214] width 17 height 5
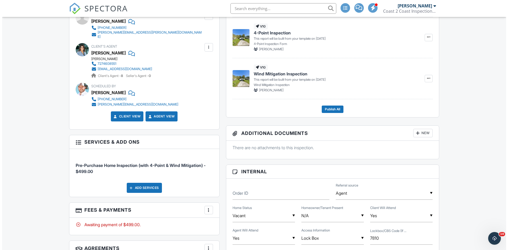
scroll to position [185, 0]
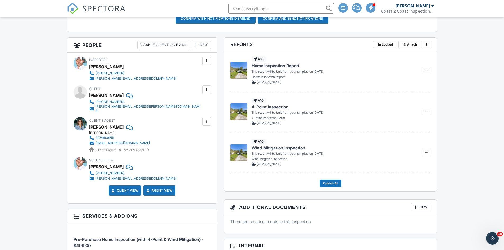
click at [208, 89] on div at bounding box center [206, 89] width 5 height 5
click at [197, 104] on li "Edit" at bounding box center [194, 105] width 27 height 13
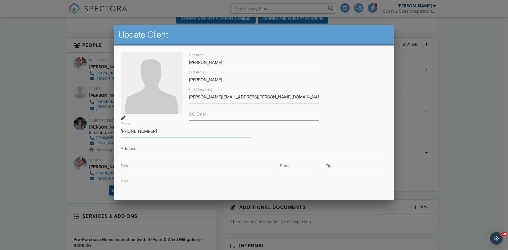
drag, startPoint x: 96, startPoint y: 132, endPoint x: 20, endPoint y: 134, distance: 76.0
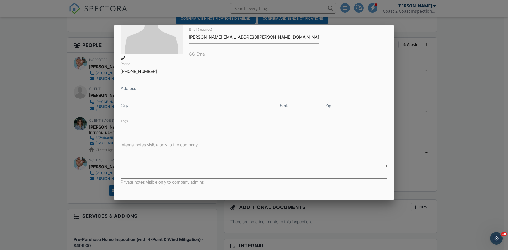
scroll to position [88, 0]
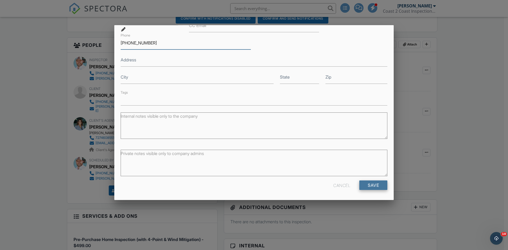
type input "[PHONE_NUMBER]"
click at [375, 187] on input "Save" at bounding box center [374, 186] width 28 height 10
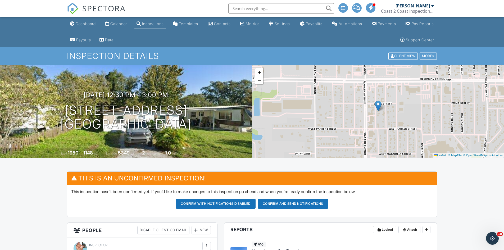
drag, startPoint x: 176, startPoint y: 168, endPoint x: 186, endPoint y: 93, distance: 75.6
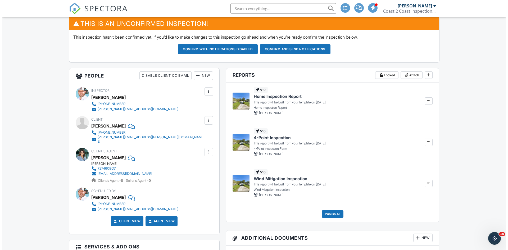
scroll to position [265, 0]
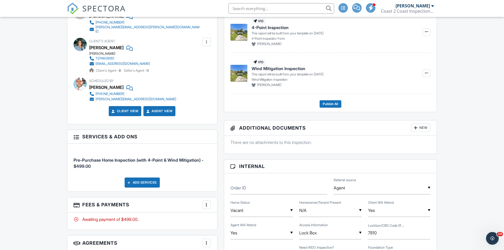
click at [149, 178] on div "Add Services" at bounding box center [142, 183] width 35 height 10
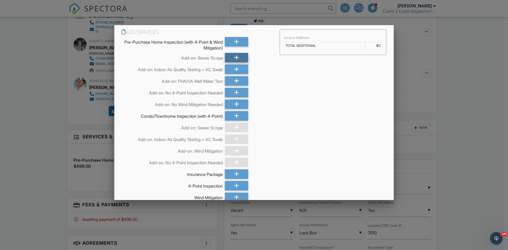
click at [229, 57] on div at bounding box center [236, 58] width 23 height 10
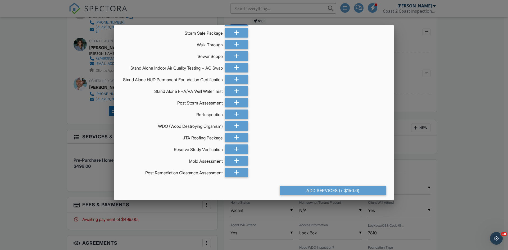
scroll to position [417, 0]
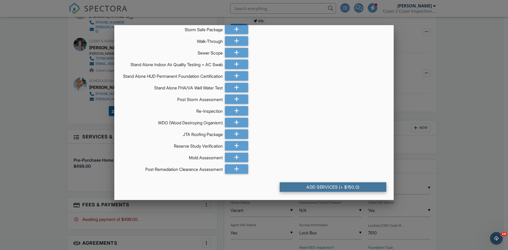
click at [287, 185] on div "Add Services (+ $150.0)" at bounding box center [333, 187] width 107 height 10
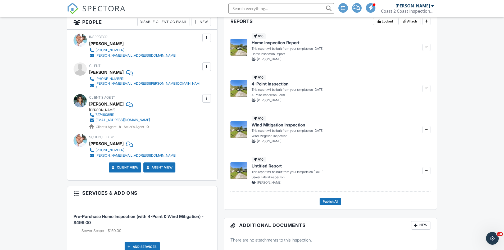
scroll to position [238, 0]
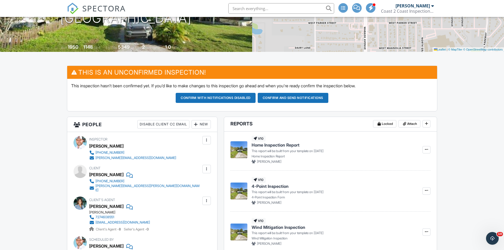
drag, startPoint x: 179, startPoint y: 177, endPoint x: 180, endPoint y: 172, distance: 5.1
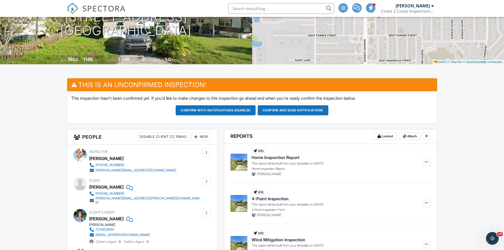
scroll to position [53, 0]
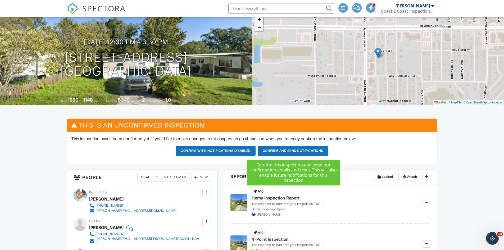
click at [304, 151] on button "Confirm and send notifications" at bounding box center [293, 151] width 71 height 10
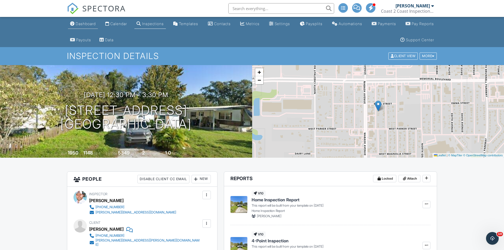
click at [88, 22] on div "Dashboard" at bounding box center [86, 23] width 20 height 5
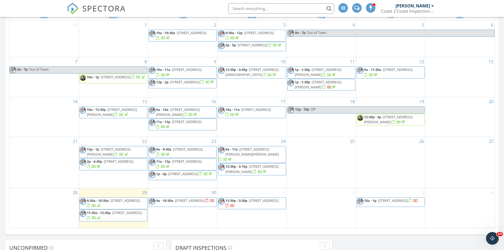
scroll to position [291, 0]
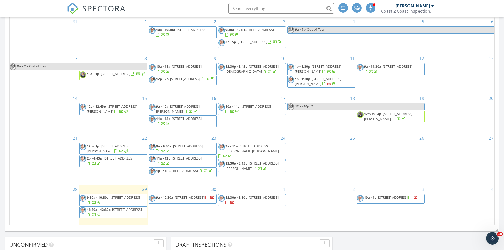
drag, startPoint x: 343, startPoint y: 215, endPoint x: 341, endPoint y: 201, distance: 13.9
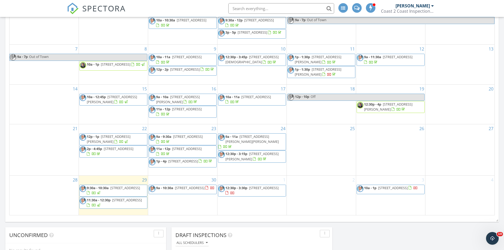
scroll to position [329, 0]
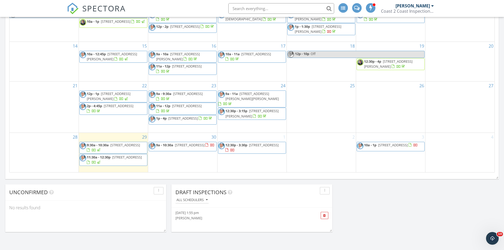
click at [241, 145] on span "12:30p - 3:30p" at bounding box center [237, 145] width 22 height 5
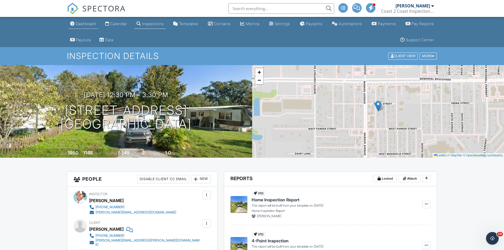
click at [84, 21] on link "Dashboard" at bounding box center [83, 24] width 30 height 10
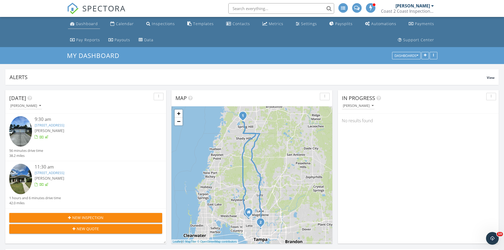
click at [90, 24] on div "Dashboard" at bounding box center [87, 23] width 22 height 5
click at [87, 217] on span "New Inspection" at bounding box center [87, 218] width 31 height 6
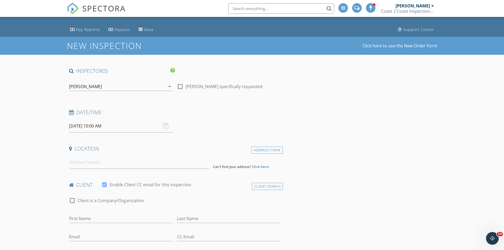
scroll to position [26, 0]
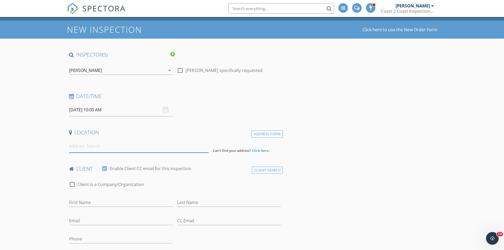
click at [125, 146] on input at bounding box center [139, 146] width 140 height 13
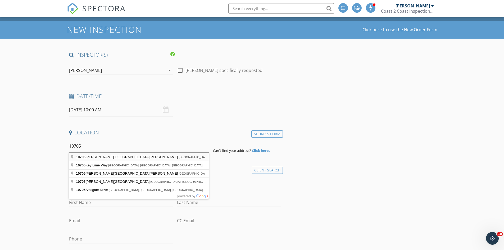
type input "10705 Glen Ivy Lane, Tampa, FL, USA"
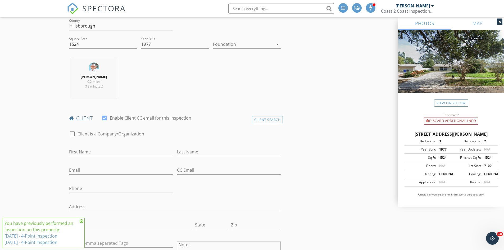
click at [138, 147] on div "First Name" at bounding box center [121, 153] width 104 height 17
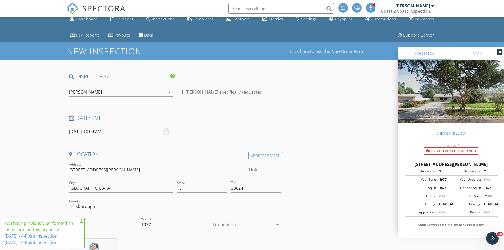
scroll to position [0, 0]
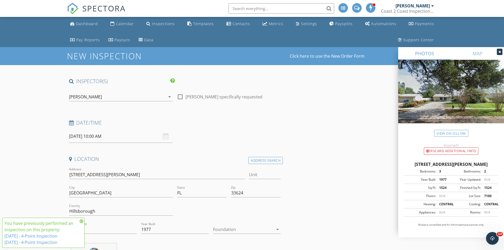
click at [134, 96] on div "[PERSON_NAME]" at bounding box center [117, 97] width 96 height 8
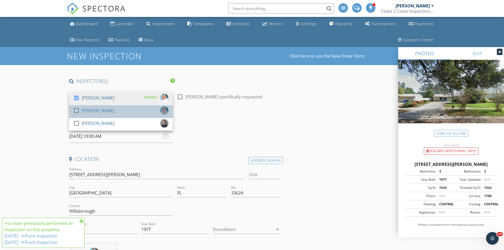
drag, startPoint x: 125, startPoint y: 113, endPoint x: 122, endPoint y: 116, distance: 3.9
click at [125, 113] on div "check_box_outline_blank Nicholas Cox" at bounding box center [120, 111] width 95 height 11
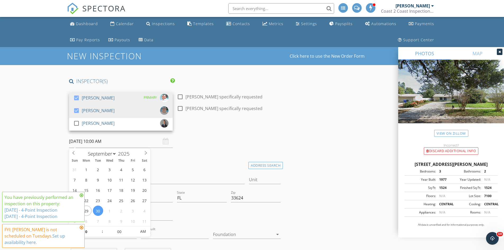
click at [110, 140] on input "09/30/2025 10:00 AM" at bounding box center [121, 141] width 104 height 13
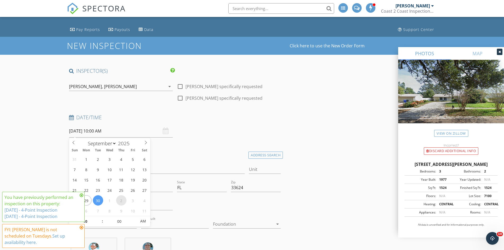
scroll to position [26, 0]
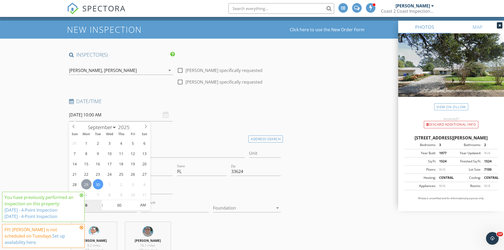
type input "09/29/2025 10:00 AM"
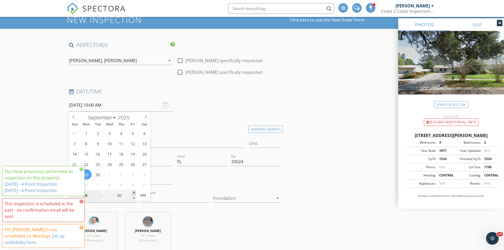
scroll to position [53, 0]
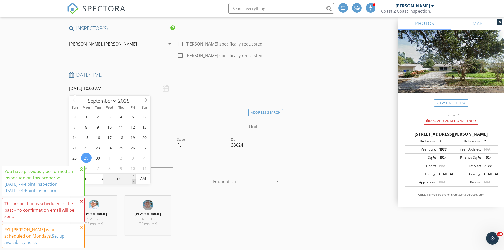
type input "09"
type input "55"
type input "09/29/2025 9:55 AM"
click at [134, 181] on span at bounding box center [134, 181] width 4 height 5
type input "50"
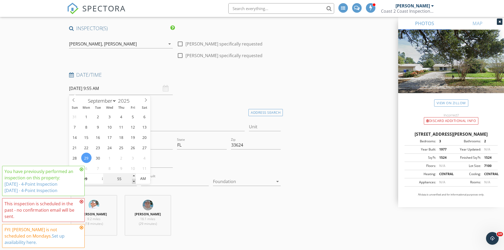
type input "09/29/2025 9:50 AM"
click at [134, 181] on span at bounding box center [134, 181] width 4 height 5
type input "45"
type input "09/29/2025 9:45 AM"
click at [134, 181] on span at bounding box center [134, 181] width 4 height 5
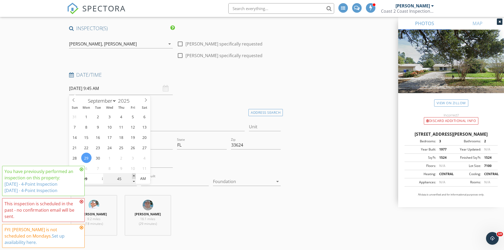
type input "50"
type input "09/29/2025 9:50 AM"
click at [135, 175] on span at bounding box center [134, 176] width 4 height 5
type input "55"
type input "09/29/2025 9:55 AM"
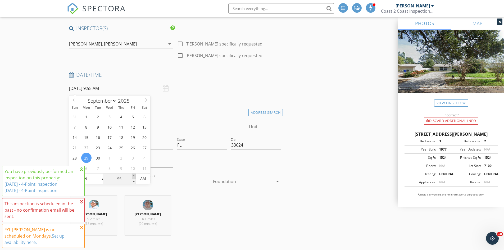
click at [135, 175] on span at bounding box center [134, 176] width 4 height 5
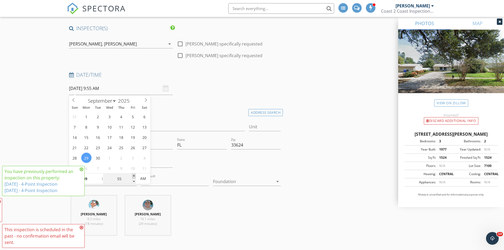
type input "10"
type input "00"
type input "09/29/2025 10:00 AM"
click at [135, 175] on span at bounding box center [134, 176] width 4 height 5
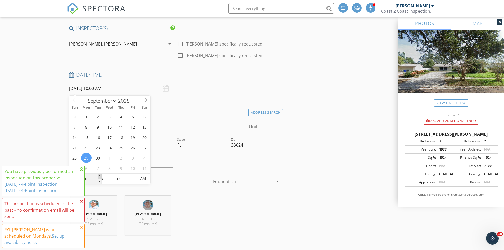
type input "11"
type input "09/29/2025 11:00 AM"
click at [99, 176] on span at bounding box center [100, 176] width 4 height 5
type input "12"
type input "09/29/2025 12:00 PM"
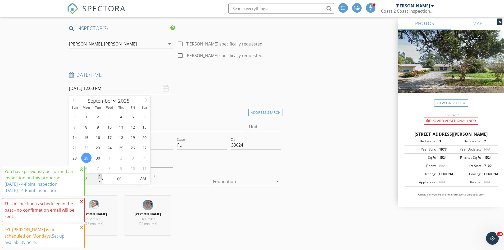
click at [99, 176] on span at bounding box center [100, 176] width 4 height 5
type input "01"
type input "09/29/2025 1:00 PM"
click at [99, 176] on span at bounding box center [100, 176] width 4 height 5
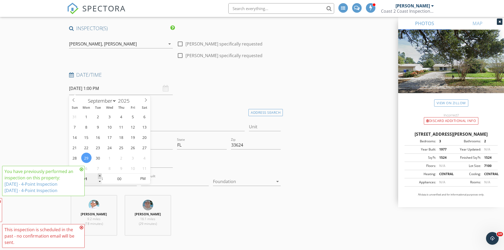
type input "02"
type input "09/29/2025 2:00 PM"
click at [99, 176] on span at bounding box center [100, 176] width 4 height 5
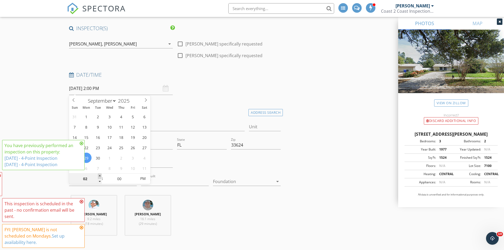
type input "03"
type input "09/29/2025 3:00 PM"
click at [99, 176] on span at bounding box center [100, 176] width 4 height 5
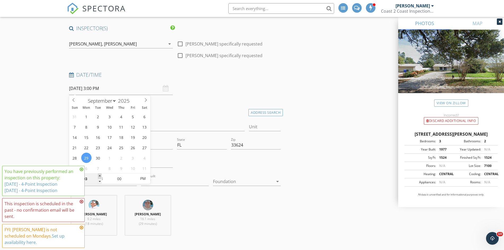
type input "04"
type input "09/29/2025 4:00 PM"
click at [99, 176] on span at bounding box center [100, 176] width 4 height 5
type input "05"
type input "[DATE] 5:00 PM"
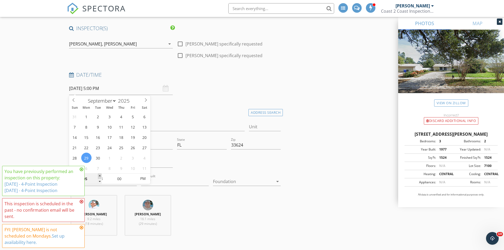
click at [99, 176] on span at bounding box center [100, 176] width 4 height 5
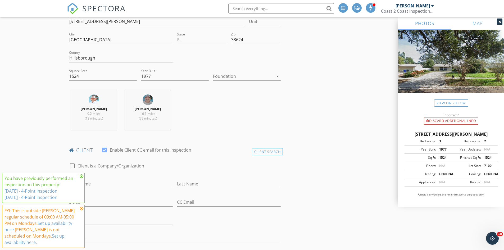
scroll to position [159, 0]
click at [82, 178] on icon at bounding box center [82, 176] width 4 height 4
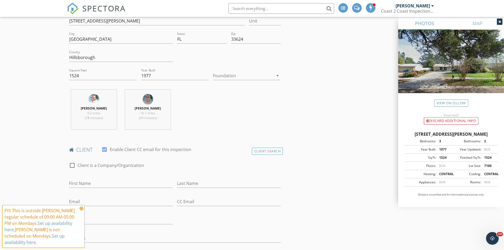
click at [80, 211] on icon at bounding box center [82, 208] width 4 height 4
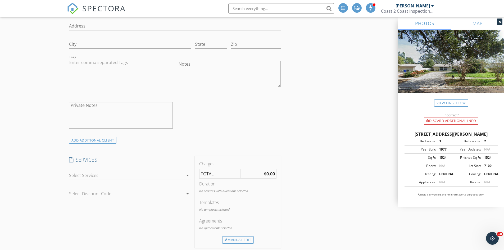
scroll to position [397, 0]
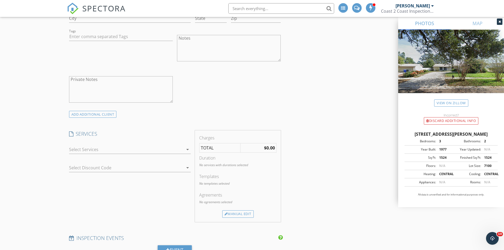
click at [136, 149] on div at bounding box center [126, 149] width 114 height 8
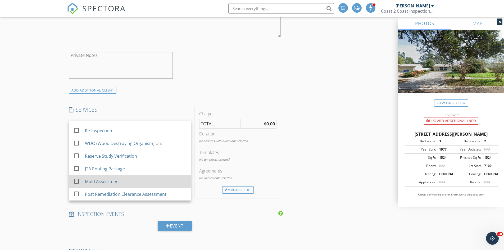
scroll to position [424, 0]
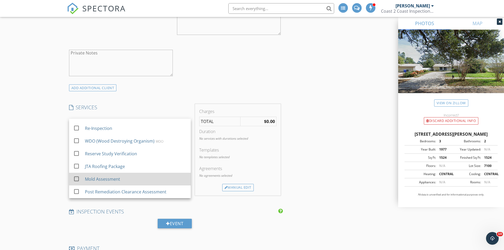
click at [132, 179] on div "Mold Assessment" at bounding box center [136, 179] width 102 height 11
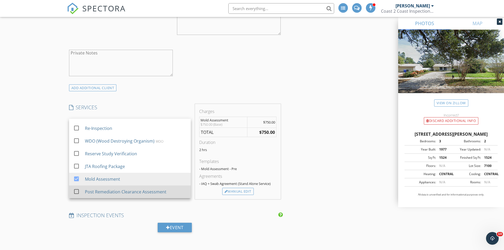
click at [127, 192] on div "Post Remediation Clearance Assessment" at bounding box center [126, 192] width 82 height 6
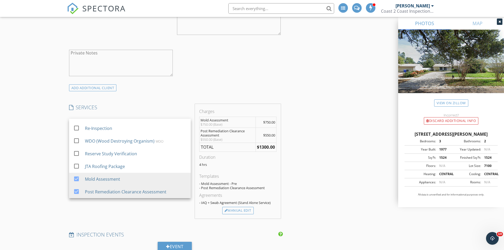
drag, startPoint x: 334, startPoint y: 153, endPoint x: 333, endPoint y: 145, distance: 8.5
click at [335, 151] on div "INSPECTOR(S) check_box Jonathan Shaw PRIMARY check_box Nicholas Cox check_box_o…" at bounding box center [252, 214] width 371 height 1120
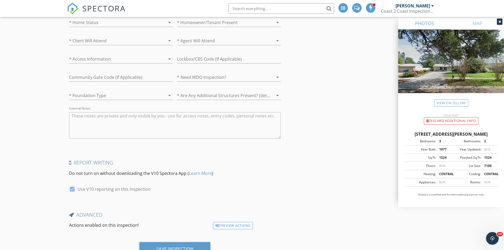
scroll to position [960, 0]
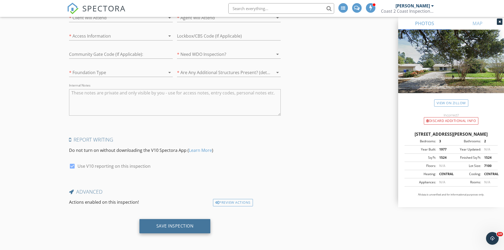
click at [177, 222] on div "Save Inspection" at bounding box center [175, 226] width 71 height 14
